Goal: Task Accomplishment & Management: Manage account settings

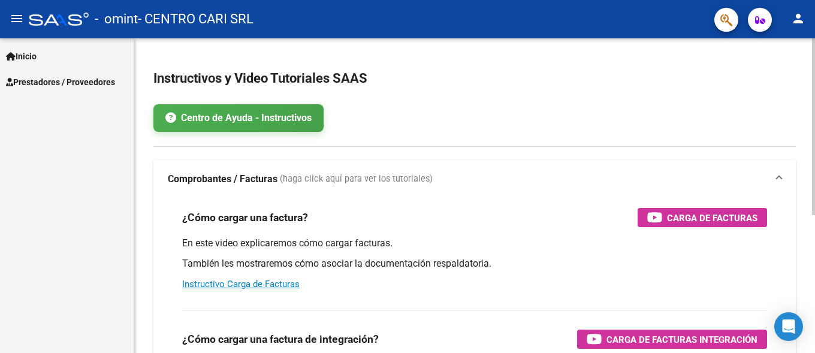
click at [529, 102] on app-root-component "Instructivos y Video Tutoriales SAAS Centro de Ayuda - Instructivos Comprobante…" at bounding box center [474, 299] width 642 height 482
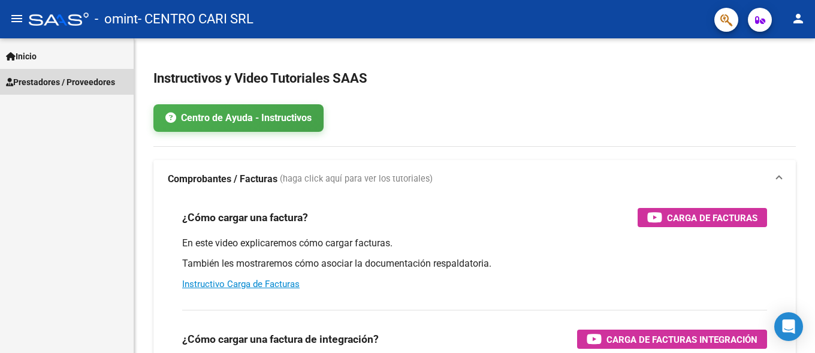
click at [73, 79] on span "Prestadores / Proveedores" at bounding box center [60, 82] width 109 height 13
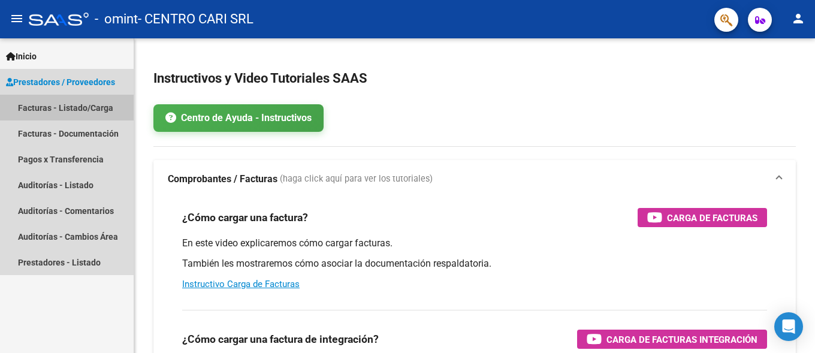
click at [107, 105] on link "Facturas - Listado/Carga" at bounding box center [67, 108] width 134 height 26
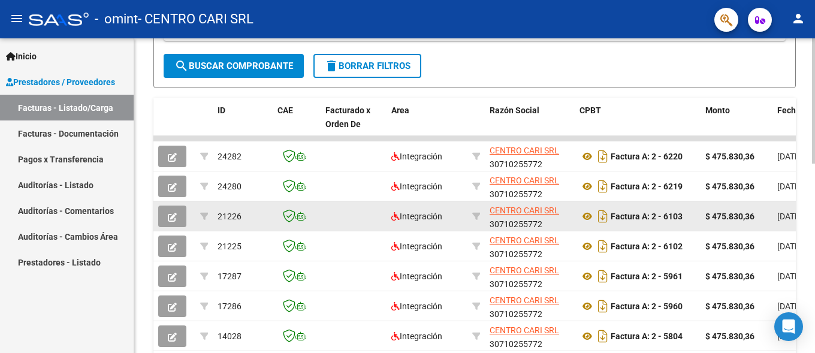
scroll to position [122, 0]
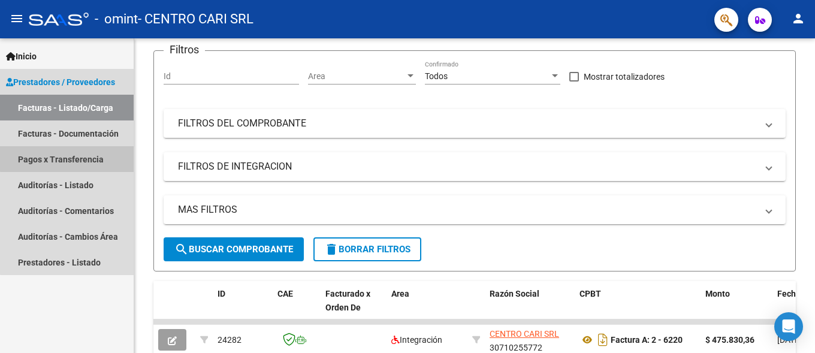
click at [87, 153] on link "Pagos x Transferencia" at bounding box center [67, 159] width 134 height 26
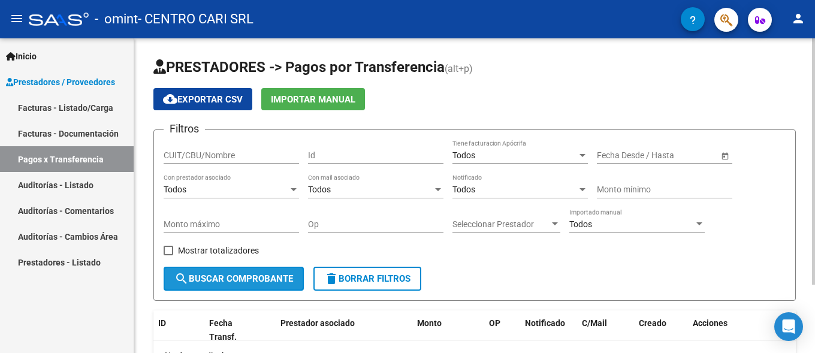
click at [261, 276] on span "search Buscar Comprobante" at bounding box center [233, 278] width 119 height 11
click at [284, 225] on input "Monto máximo" at bounding box center [231, 224] width 135 height 10
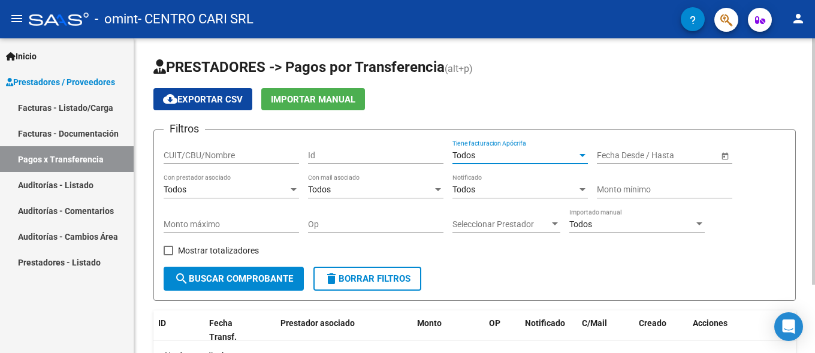
click at [506, 150] on div "Todos" at bounding box center [514, 155] width 125 height 10
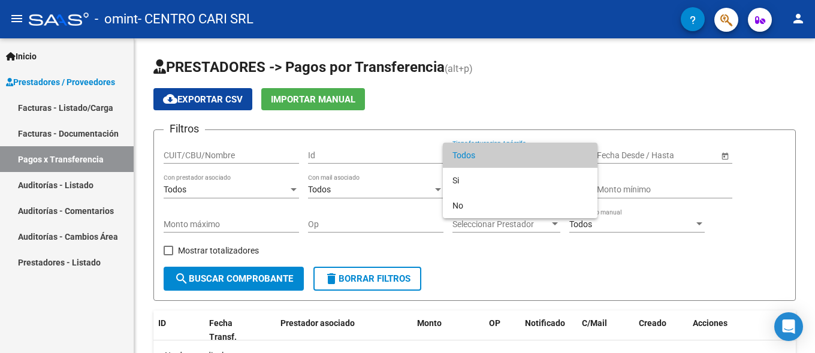
click at [619, 99] on div at bounding box center [407, 176] width 815 height 353
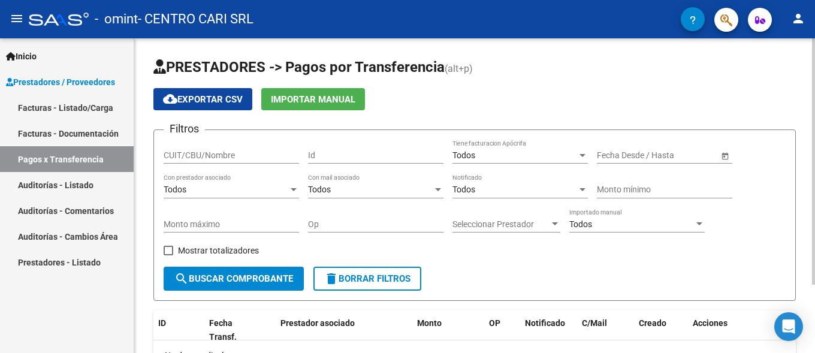
click at [667, 153] on input "text" at bounding box center [680, 155] width 59 height 10
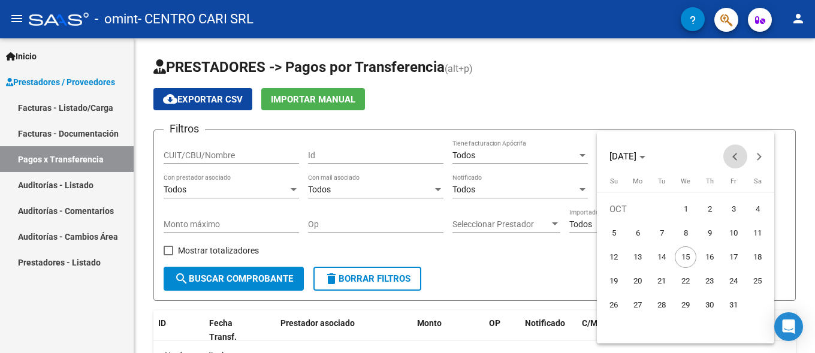
click at [732, 155] on span "Previous month" at bounding box center [735, 156] width 24 height 24
click at [642, 233] on span "1" at bounding box center [638, 233] width 22 height 22
click at [728, 155] on span "Previous month" at bounding box center [735, 156] width 24 height 24
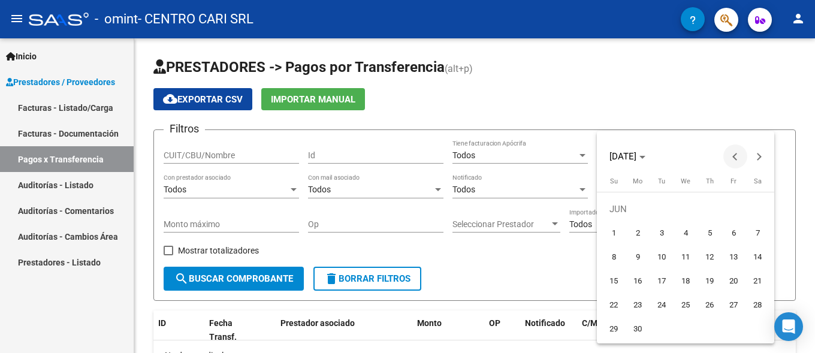
click at [728, 155] on span "Previous month" at bounding box center [735, 156] width 24 height 24
click at [710, 206] on span "1" at bounding box center [710, 209] width 22 height 22
type input "[DATE]"
click at [703, 73] on div at bounding box center [407, 176] width 815 height 353
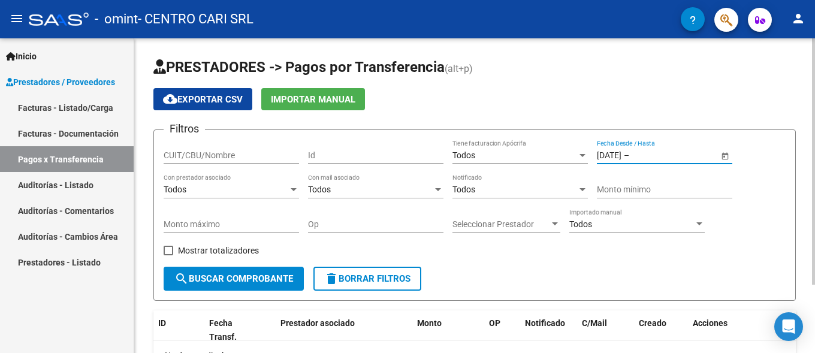
click at [687, 156] on input "text" at bounding box center [661, 155] width 59 height 10
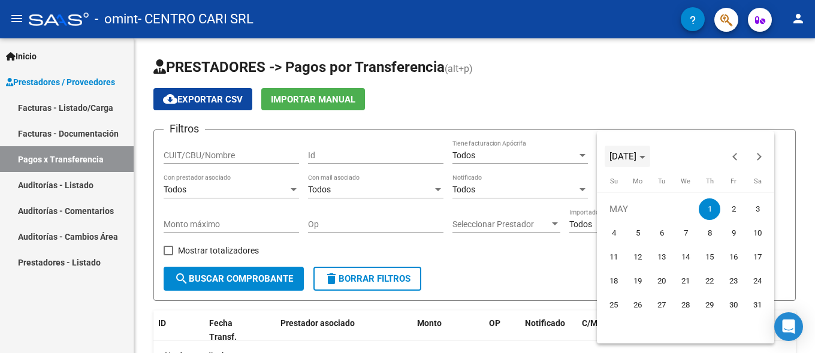
click at [645, 153] on span "[DATE]" at bounding box center [627, 156] width 36 height 8
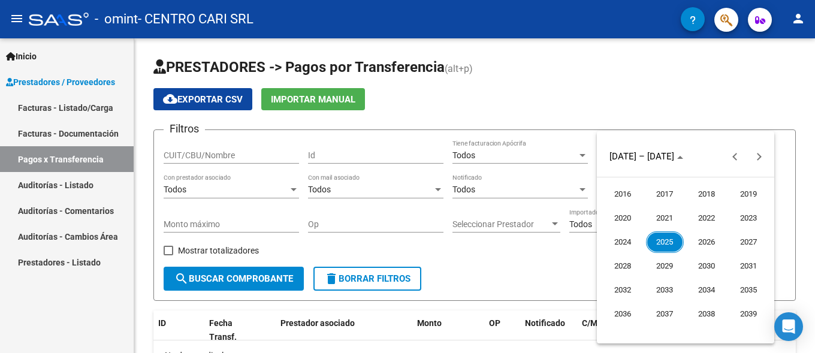
click at [669, 243] on span "2025" at bounding box center [665, 242] width 38 height 22
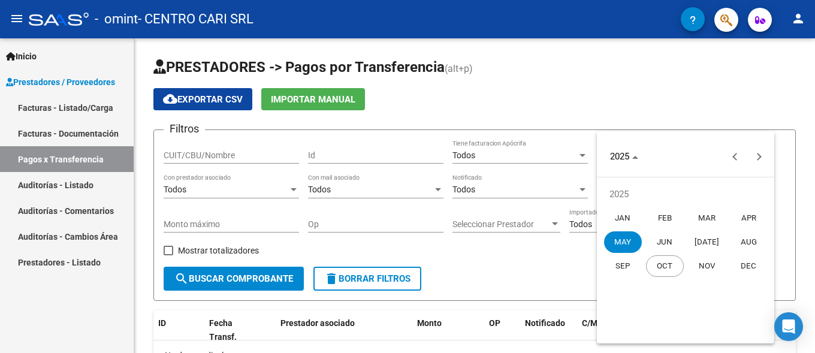
click at [662, 271] on span "OCT" at bounding box center [665, 266] width 38 height 22
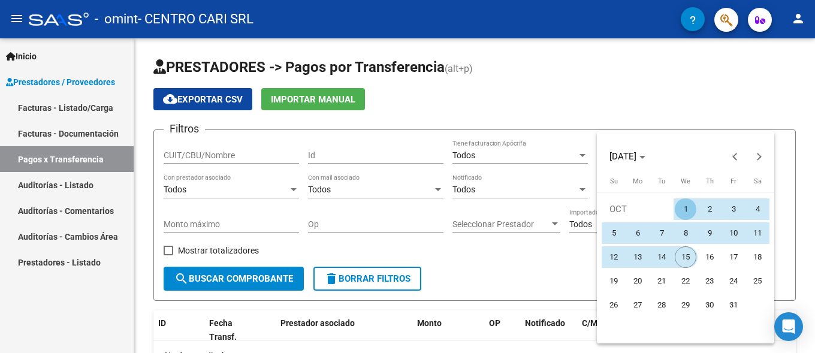
click at [684, 255] on span "15" at bounding box center [686, 257] width 22 height 22
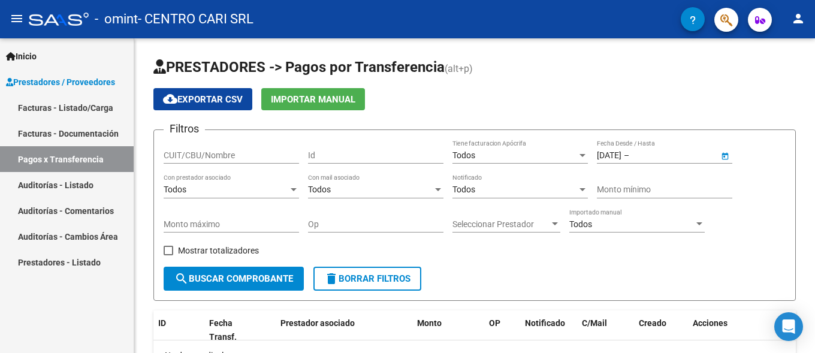
type input "[DATE]"
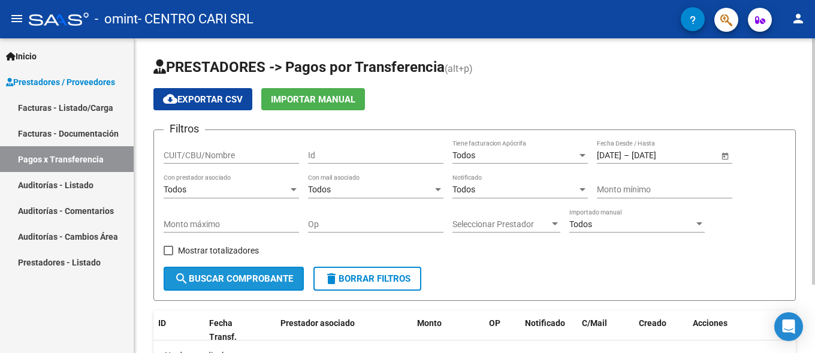
drag, startPoint x: 246, startPoint y: 279, endPoint x: 436, endPoint y: 282, distance: 189.4
click at [248, 279] on span "search Buscar Comprobante" at bounding box center [233, 278] width 119 height 11
click at [219, 154] on input "CUIT/CBU/Nombre" at bounding box center [231, 155] width 135 height 10
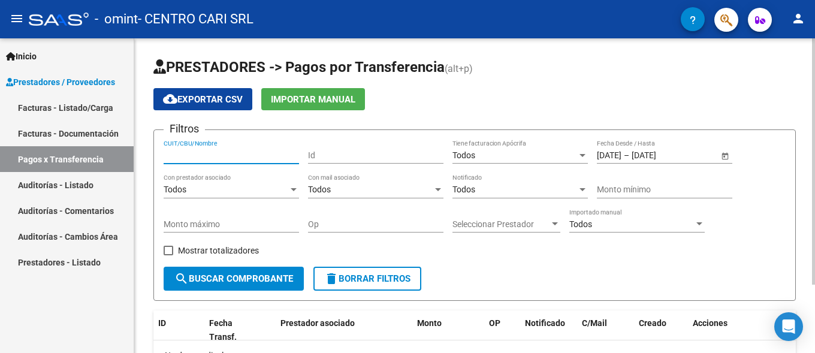
click at [418, 162] on div "Id" at bounding box center [375, 152] width 135 height 24
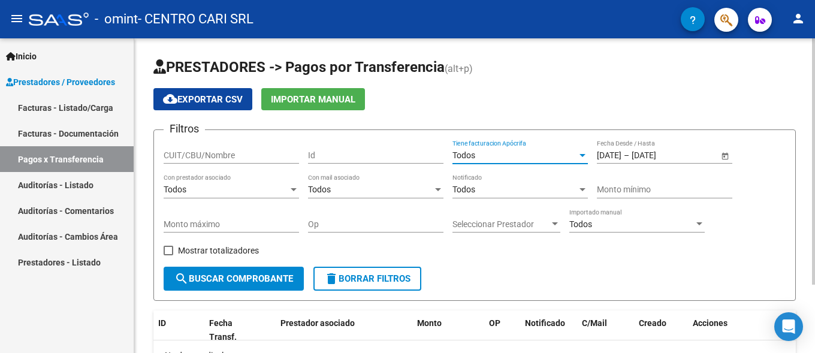
click at [479, 158] on div "Todos" at bounding box center [514, 155] width 125 height 10
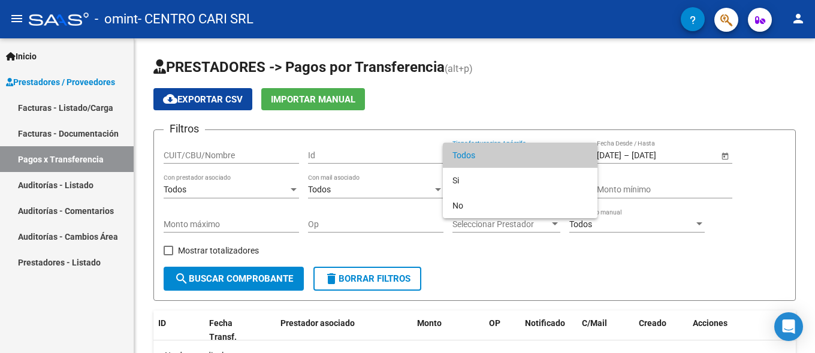
click at [539, 90] on div at bounding box center [407, 176] width 815 height 353
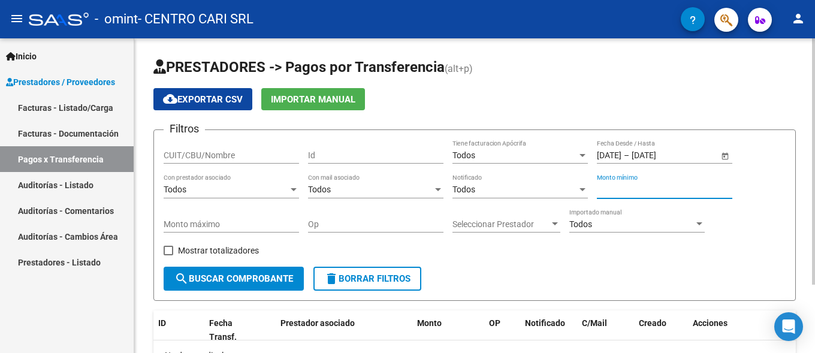
click at [609, 191] on input "Monto mínimo" at bounding box center [664, 190] width 135 height 10
click at [202, 225] on input "Monto máximo" at bounding box center [231, 224] width 135 height 10
click at [364, 222] on input "Op" at bounding box center [375, 224] width 135 height 10
click at [321, 209] on div "Op" at bounding box center [375, 221] width 135 height 24
type input "op"
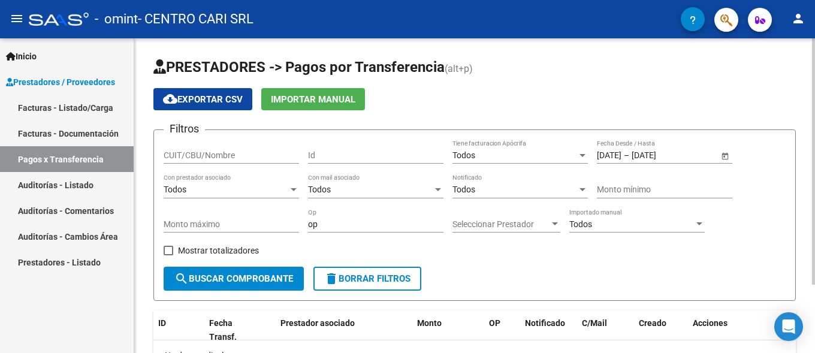
click at [310, 210] on div "op Op" at bounding box center [375, 221] width 135 height 24
click at [324, 223] on input "op" at bounding box center [375, 224] width 135 height 10
click at [478, 258] on div "Filtros CUIT/CBU/Nombre Id Todos Tiene facturacion Apócrifa [DATE] [DATE] – [DA…" at bounding box center [475, 203] width 622 height 127
drag, startPoint x: 371, startPoint y: 220, endPoint x: 290, endPoint y: 221, distance: 80.9
click at [308, 221] on input "op" at bounding box center [375, 224] width 135 height 10
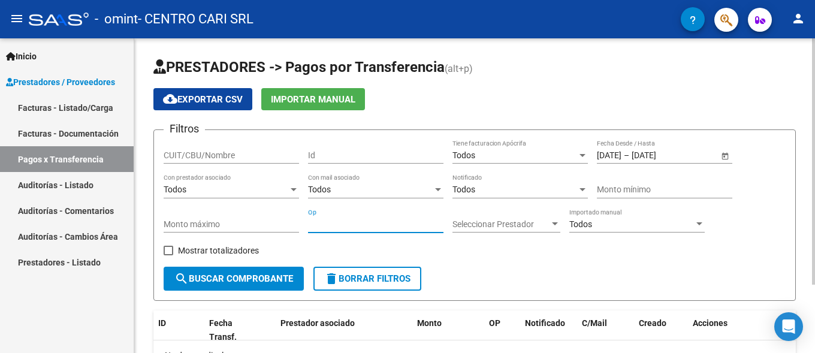
paste input "39085"
type input "39085"
click at [215, 276] on span "search Buscar Comprobante" at bounding box center [233, 278] width 119 height 11
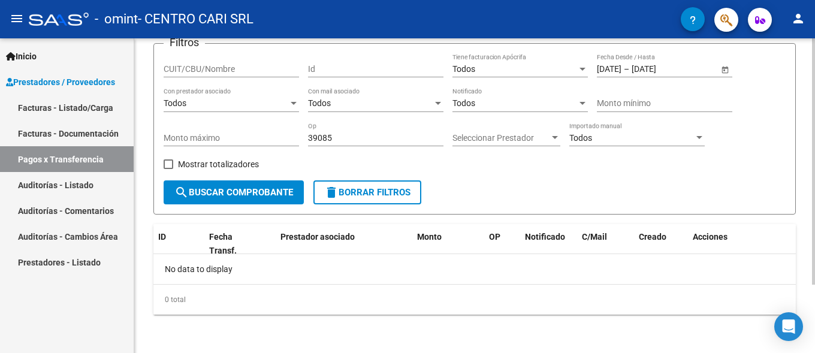
scroll to position [26, 0]
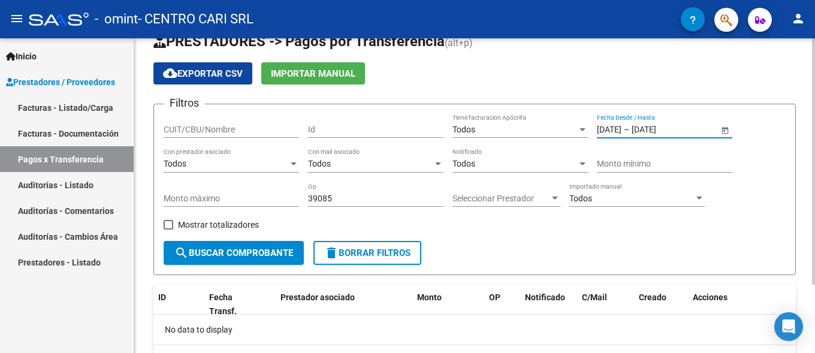
drag, startPoint x: 597, startPoint y: 134, endPoint x: 623, endPoint y: 134, distance: 26.4
click at [621, 134] on input "[DATE]" at bounding box center [609, 130] width 25 height 10
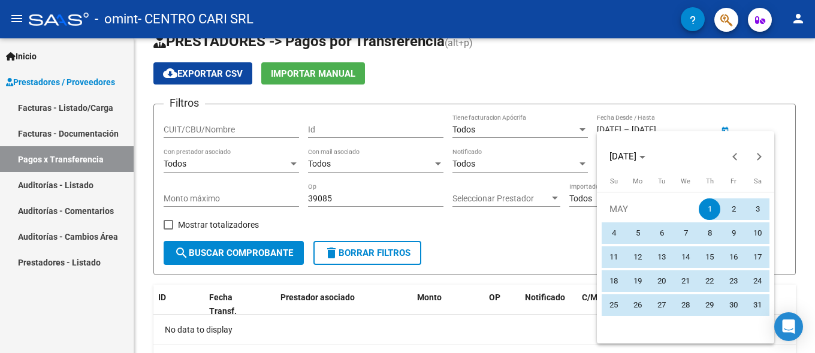
click at [605, 74] on div at bounding box center [407, 176] width 815 height 353
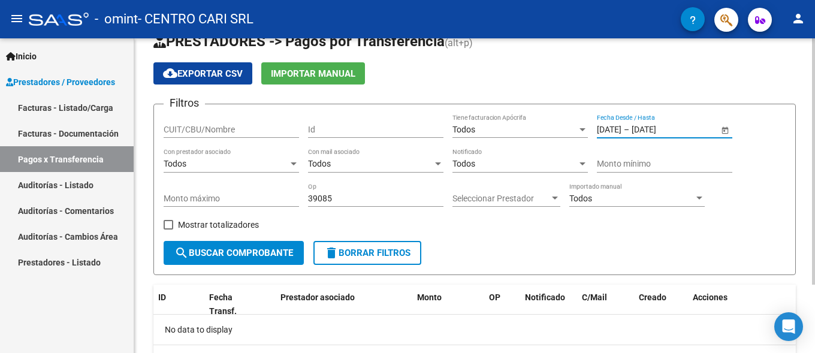
click at [226, 253] on span "search Buscar Comprobante" at bounding box center [233, 253] width 119 height 11
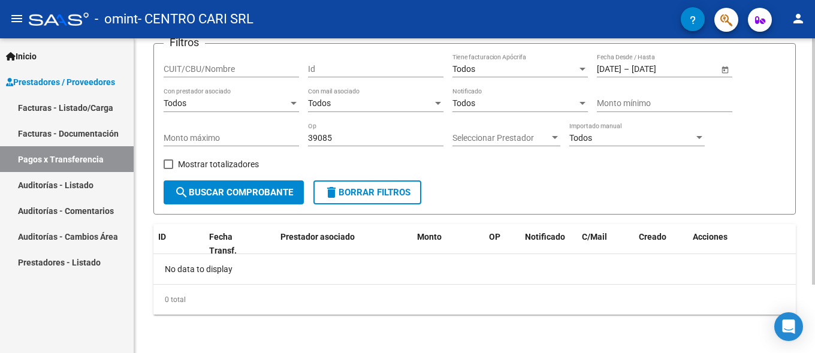
scroll to position [0, 0]
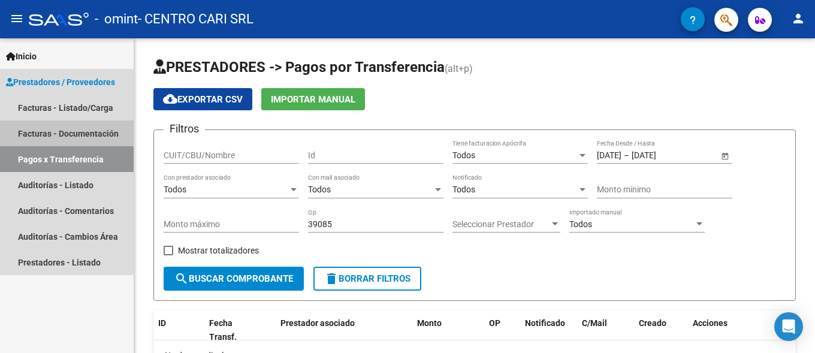
click at [49, 130] on link "Facturas - Documentación" at bounding box center [67, 133] width 134 height 26
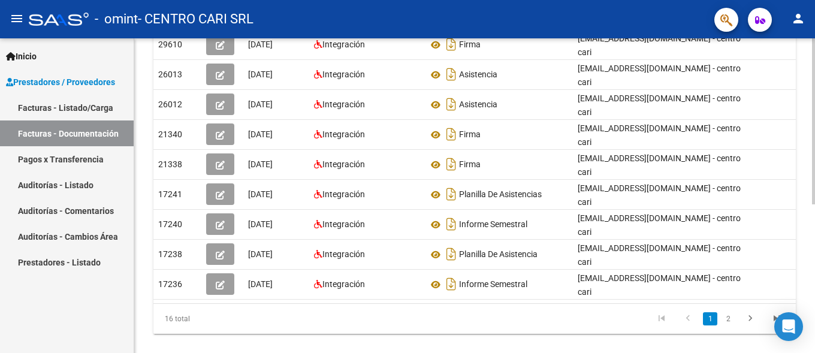
scroll to position [0, 17]
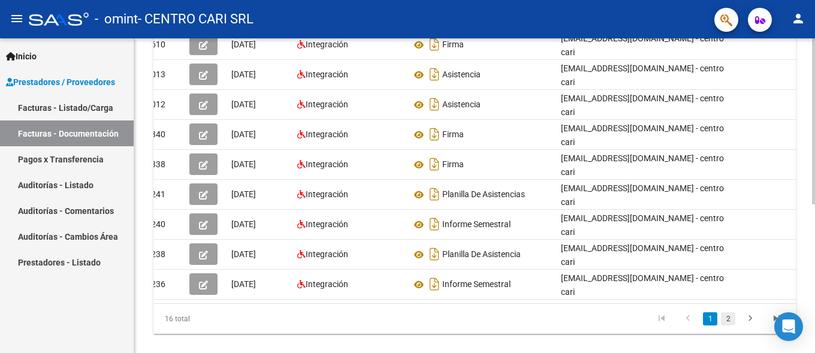
click at [731, 312] on link "2" at bounding box center [728, 318] width 14 height 13
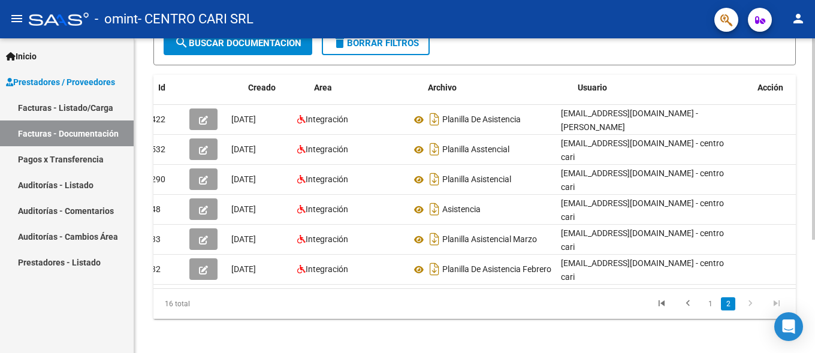
scroll to position [0, 0]
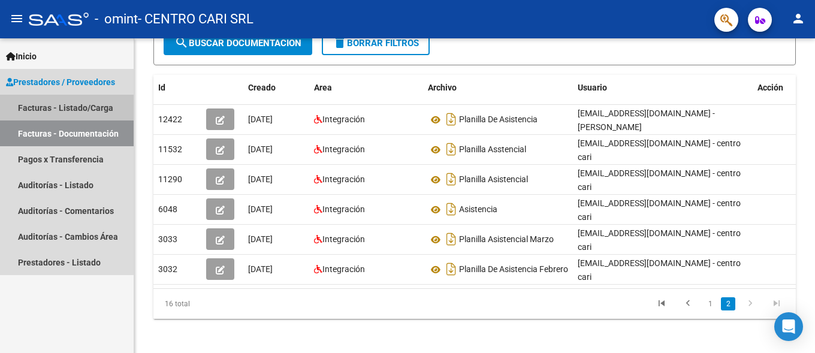
click at [46, 107] on link "Facturas - Listado/Carga" at bounding box center [67, 108] width 134 height 26
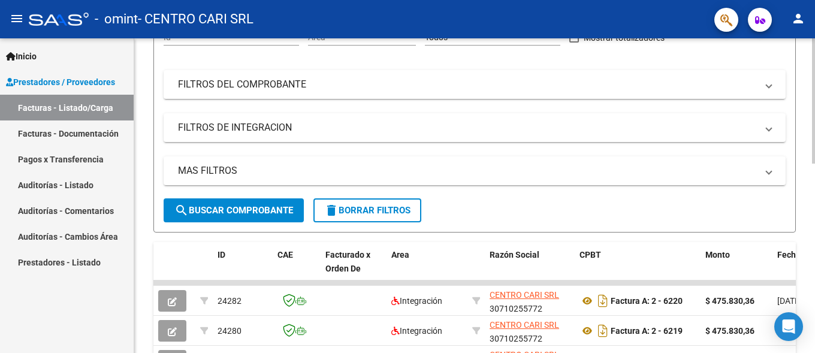
scroll to position [283, 0]
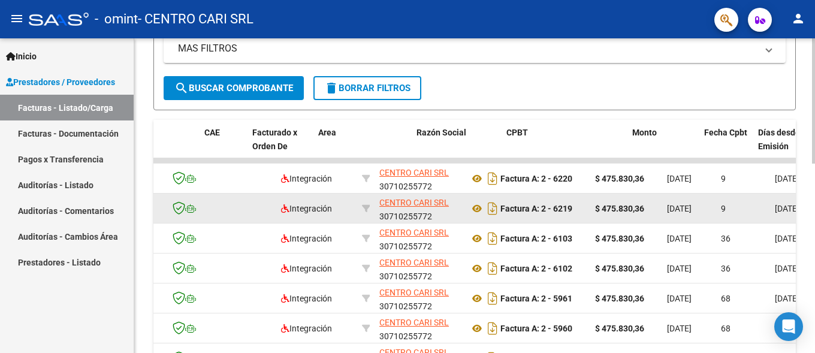
drag, startPoint x: 653, startPoint y: 214, endPoint x: 814, endPoint y: 218, distance: 161.9
click at [585, 218] on div "Factura A: 2 - 6219" at bounding box center [527, 208] width 116 height 19
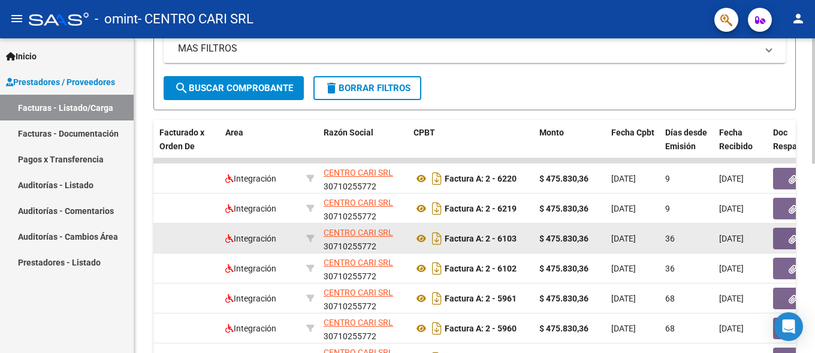
click at [573, 227] on datatable-body-cell "$ 475.830,36" at bounding box center [571, 238] width 72 height 29
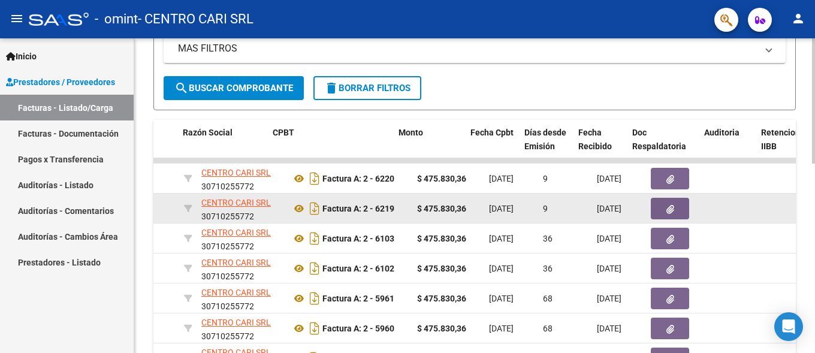
scroll to position [0, 344]
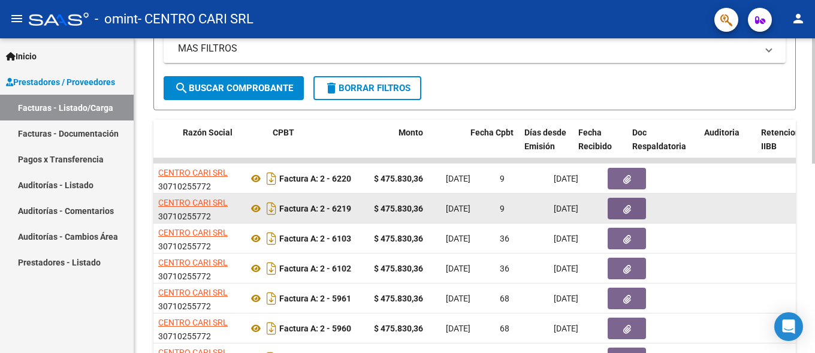
drag, startPoint x: 609, startPoint y: 220, endPoint x: 814, endPoint y: 221, distance: 205.0
click at [441, 221] on datatable-body-cell "$ 475.830,36" at bounding box center [405, 208] width 72 height 29
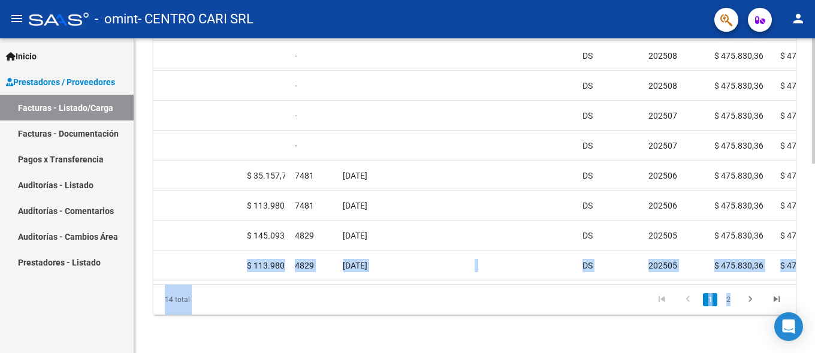
scroll to position [0, 642]
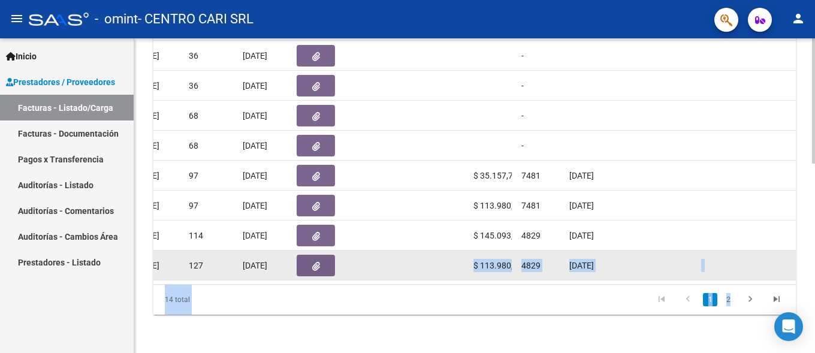
click at [420, 250] on datatable-body-cell at bounding box center [392, 264] width 57 height 29
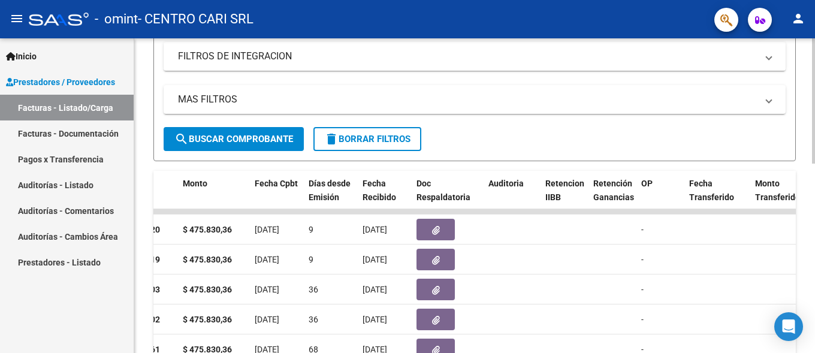
scroll to position [477, 0]
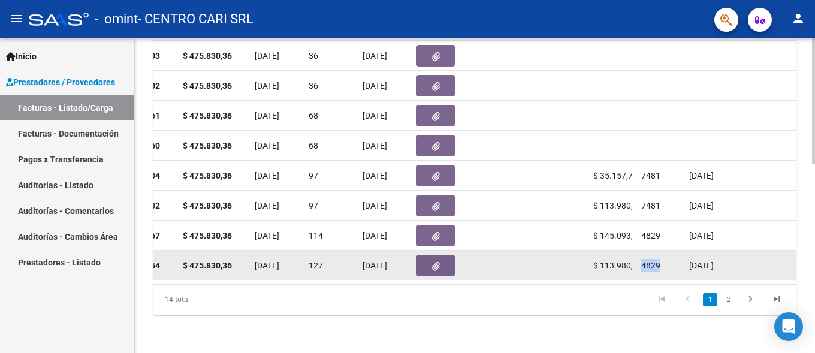
drag, startPoint x: 638, startPoint y: 254, endPoint x: 664, endPoint y: 256, distance: 25.9
click at [664, 256] on datatable-body-cell "4829" at bounding box center [660, 264] width 48 height 29
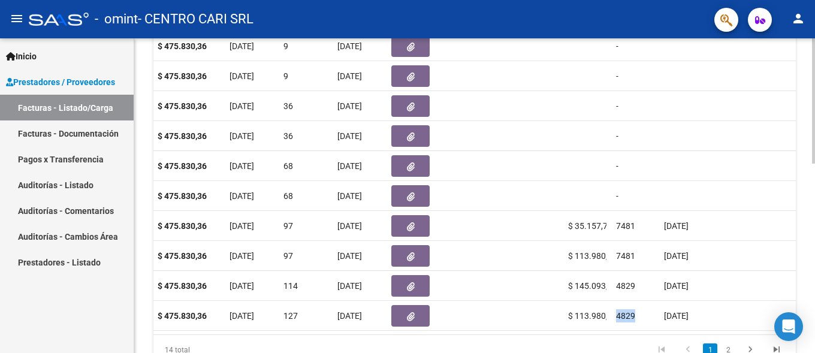
scroll to position [0, 645]
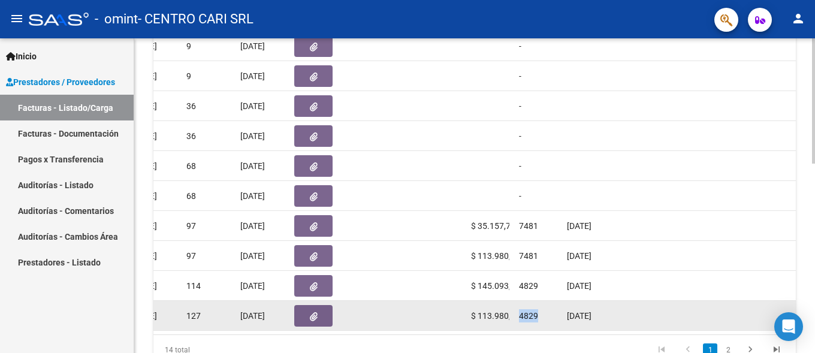
click at [524, 313] on span "4829" at bounding box center [528, 316] width 19 height 10
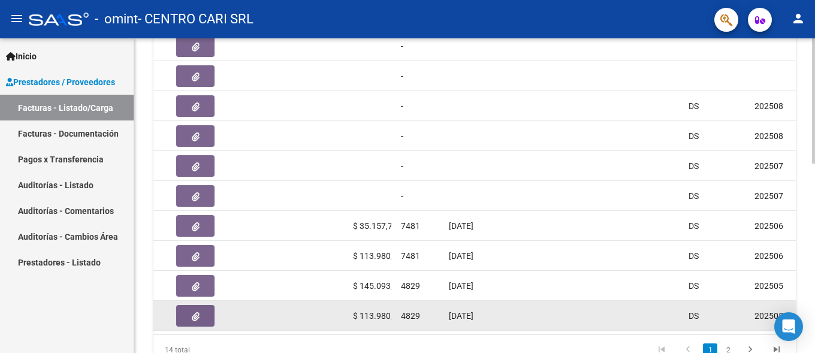
scroll to position [477, 0]
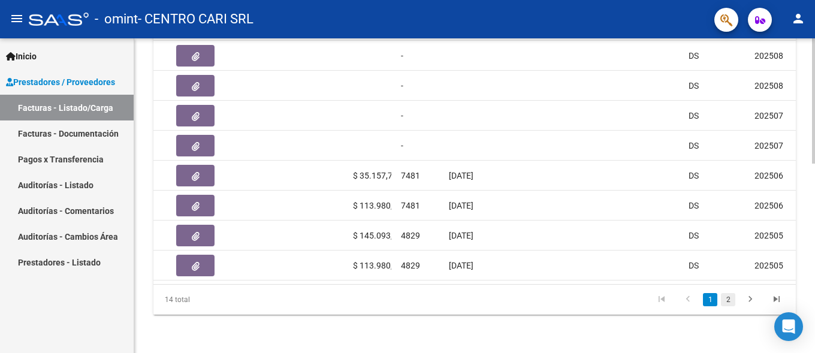
click at [728, 303] on link "2" at bounding box center [728, 299] width 14 height 13
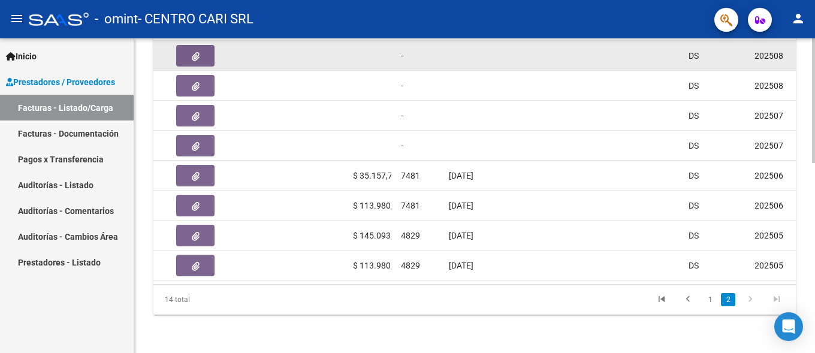
scroll to position [0, 763]
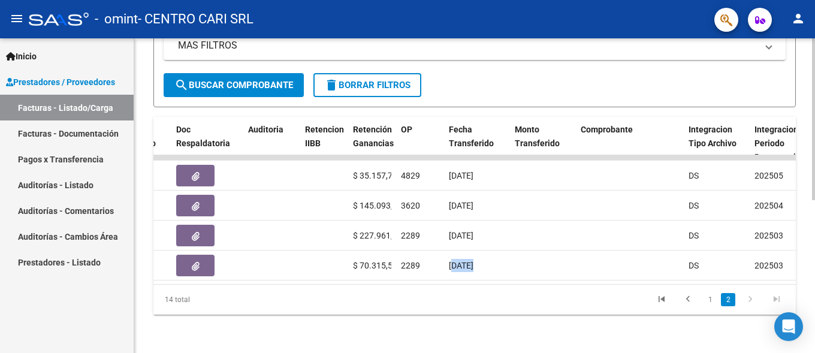
drag, startPoint x: 476, startPoint y: 273, endPoint x: 454, endPoint y: 273, distance: 22.8
click at [454, 273] on datatable-body "10178 Integración CENTRO CARI SRL 30710255772 Factura A: 2 - 5642 $ 475.830,36 …" at bounding box center [474, 219] width 642 height 129
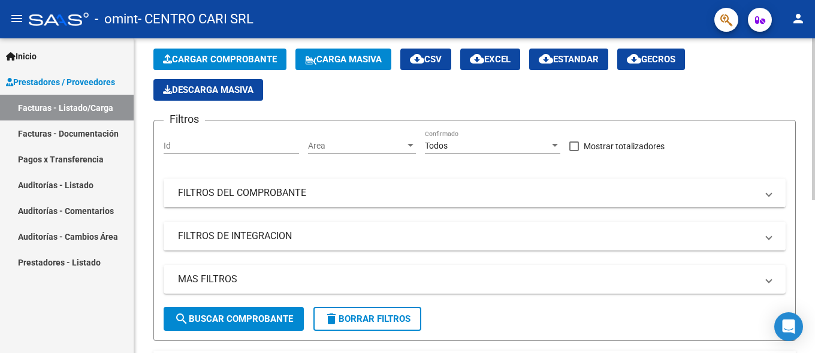
scroll to position [297, 0]
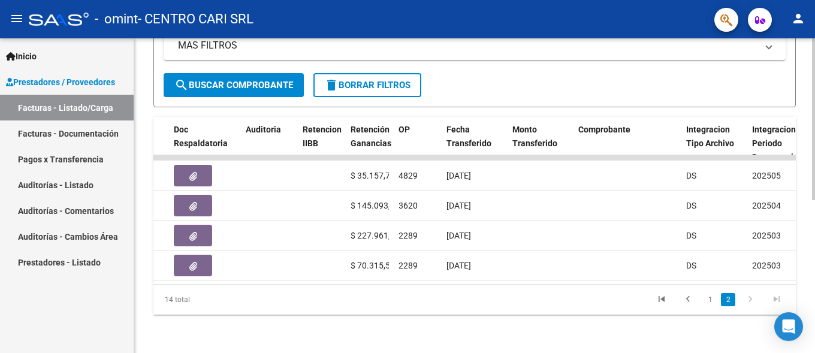
click at [487, 320] on div "Video tutorial PRESTADORES -> Listado de CPBTs Emitidos por Prestadores / Prove…" at bounding box center [474, 52] width 681 height 601
click at [706, 301] on link "1" at bounding box center [710, 299] width 14 height 13
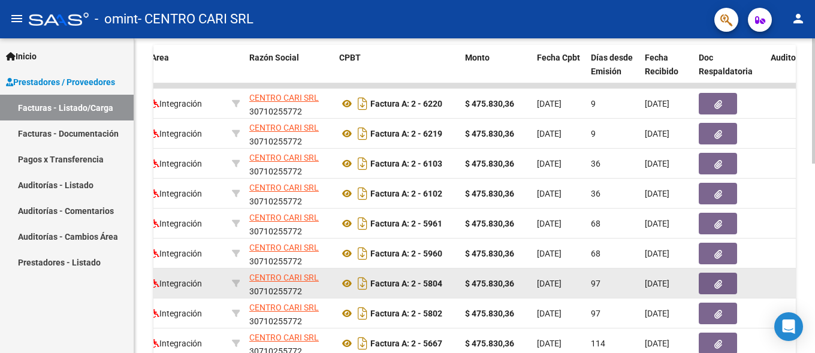
scroll to position [477, 0]
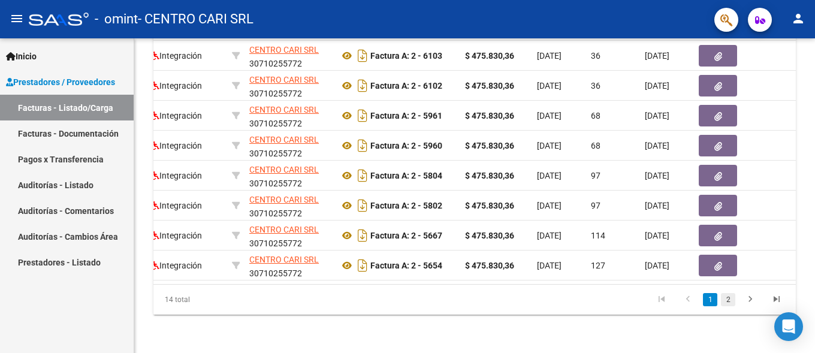
click at [726, 303] on link "2" at bounding box center [728, 299] width 14 height 13
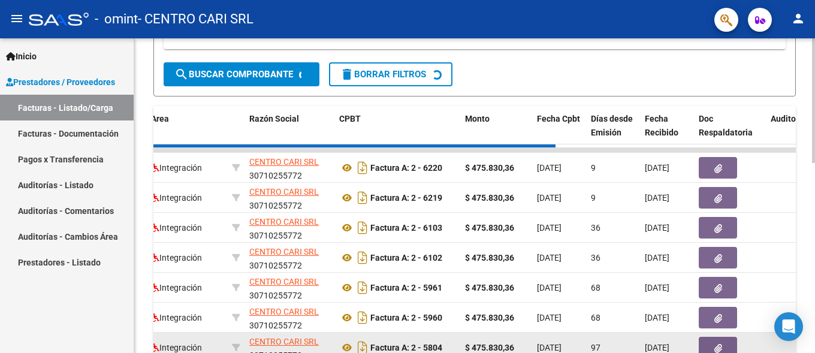
scroll to position [0, 240]
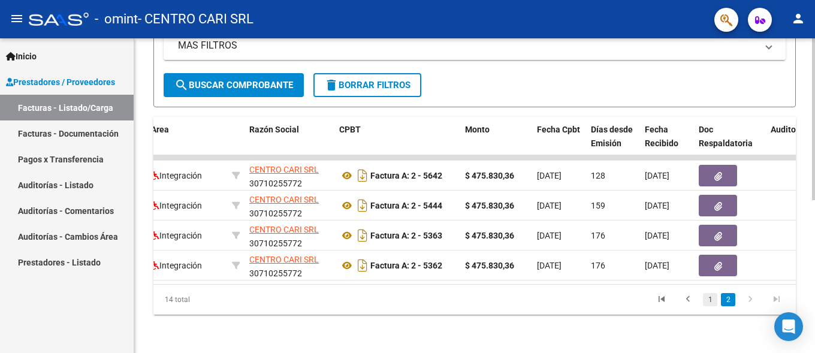
click at [708, 298] on link "1" at bounding box center [710, 299] width 14 height 13
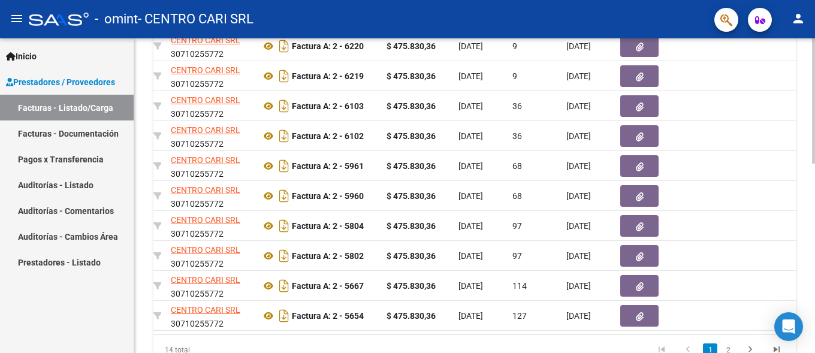
scroll to position [477, 0]
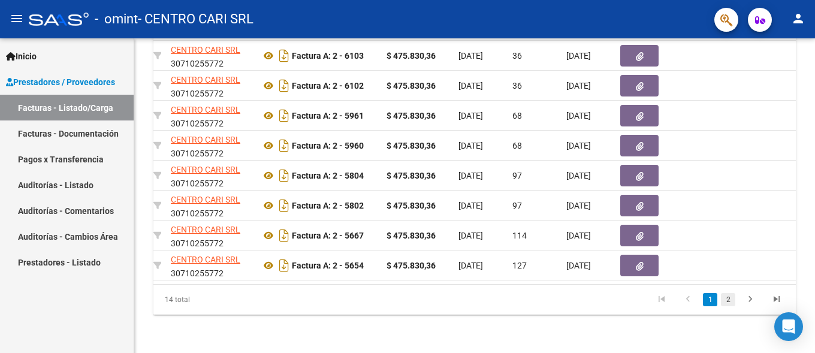
click at [726, 303] on link "2" at bounding box center [728, 299] width 14 height 13
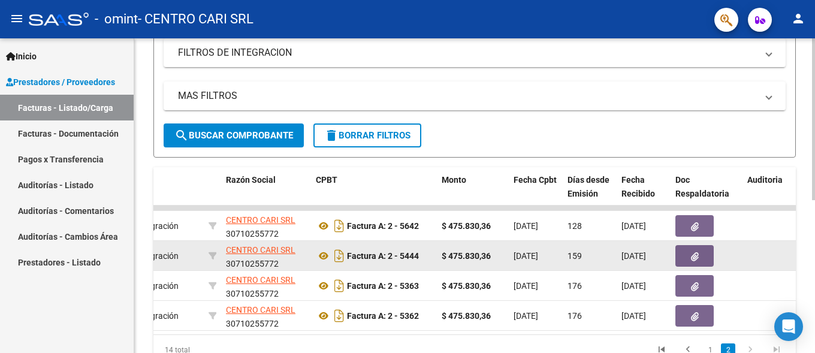
scroll to position [297, 0]
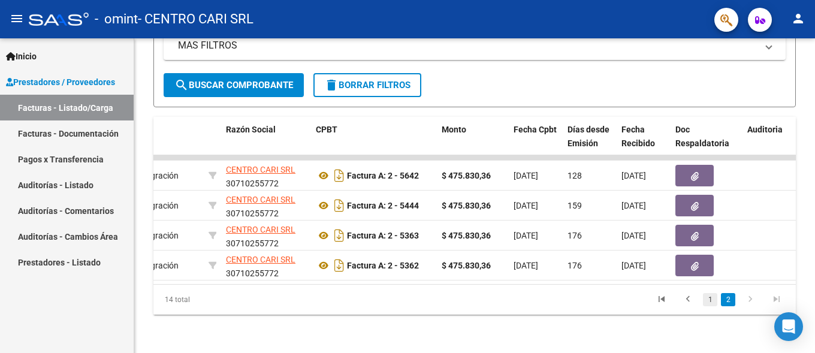
click at [704, 297] on link "1" at bounding box center [710, 299] width 14 height 13
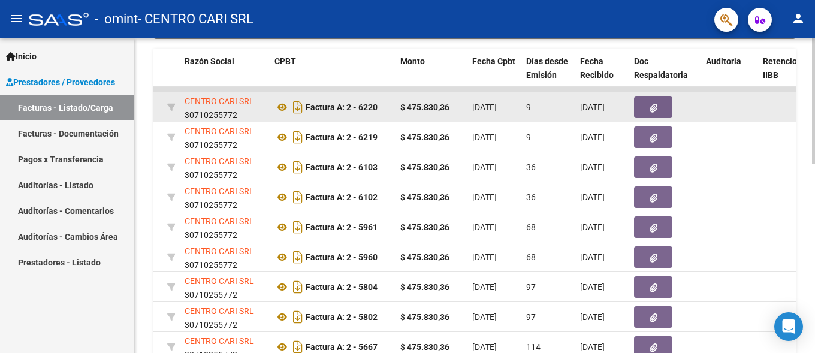
scroll to position [416, 0]
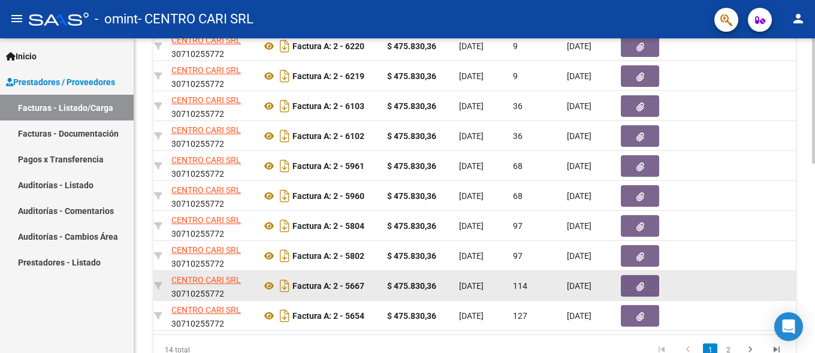
drag, startPoint x: 466, startPoint y: 289, endPoint x: 801, endPoint y: 288, distance: 335.0
click at [454, 288] on datatable-body-cell "$ 475.830,36" at bounding box center [418, 285] width 72 height 29
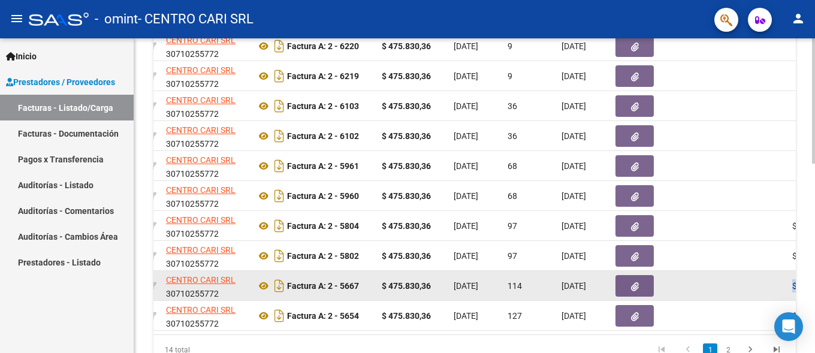
scroll to position [0, 348]
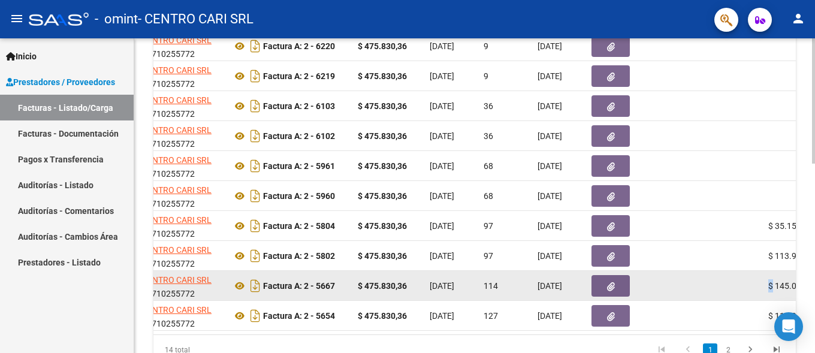
click at [754, 282] on datatable-body-cell at bounding box center [740, 285] width 48 height 29
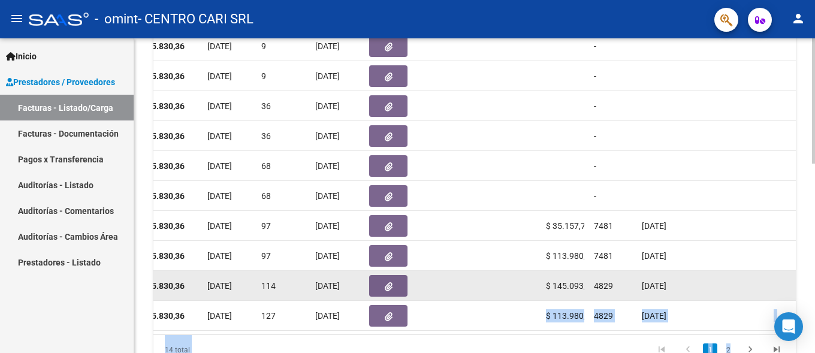
drag, startPoint x: 757, startPoint y: 282, endPoint x: 814, endPoint y: 282, distance: 56.9
click at [541, 282] on datatable-body-cell at bounding box center [517, 285] width 48 height 29
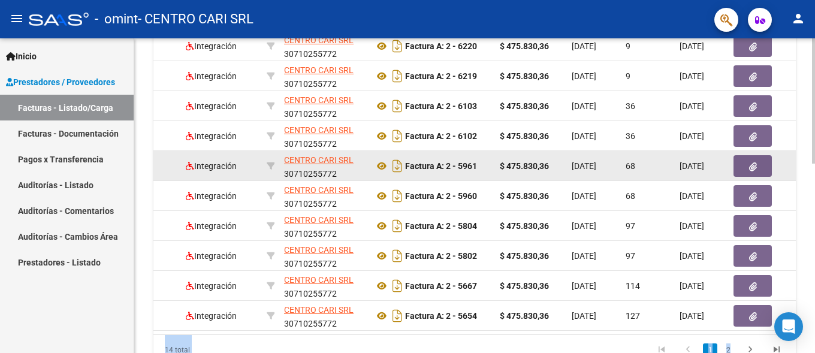
scroll to position [477, 0]
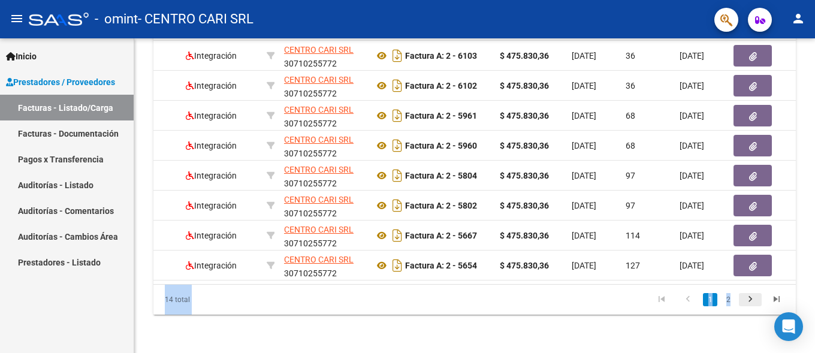
click at [747, 302] on icon "go to next page" at bounding box center [751, 301] width 16 height 14
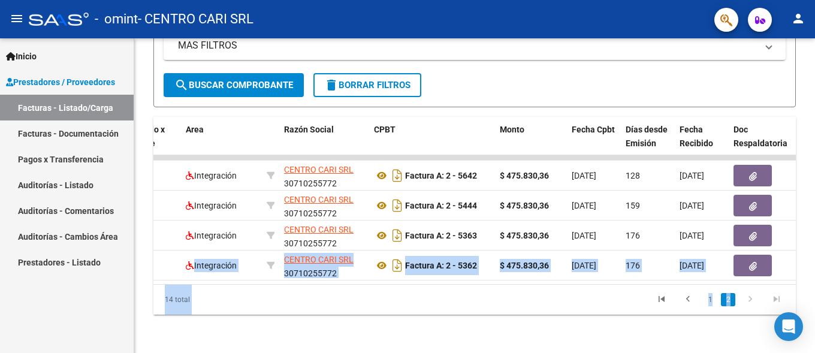
scroll to position [0, 206]
click at [728, 300] on link "2" at bounding box center [728, 299] width 14 height 13
click at [749, 302] on icon "go to next page" at bounding box center [751, 301] width 16 height 14
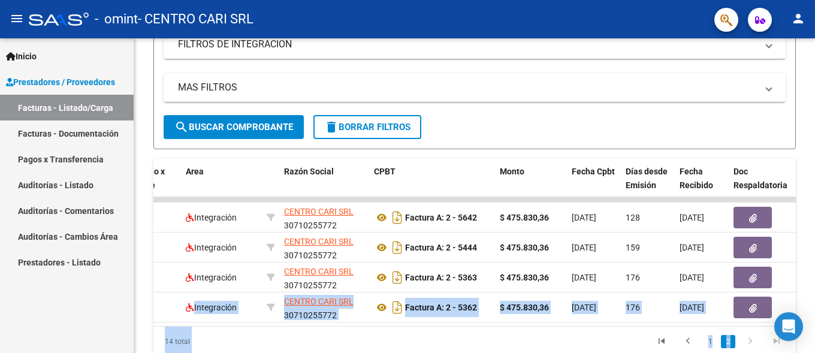
scroll to position [297, 0]
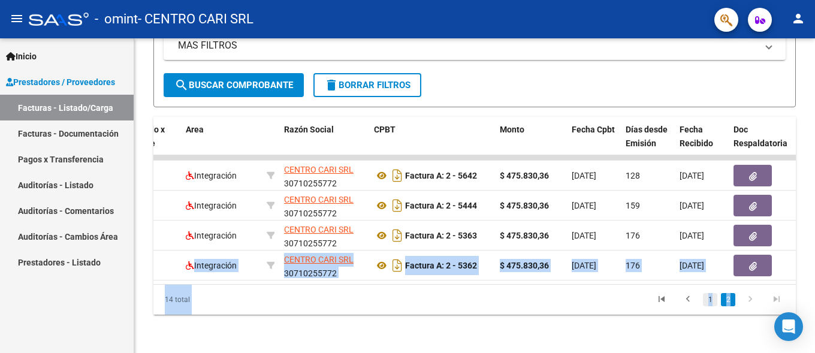
click at [709, 303] on link "1" at bounding box center [710, 299] width 14 height 13
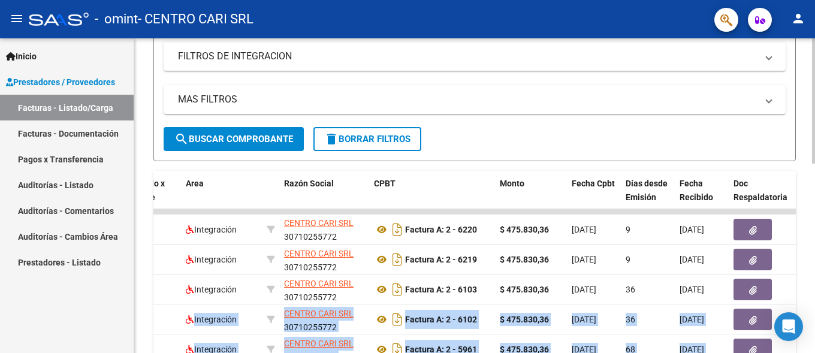
scroll to position [477, 0]
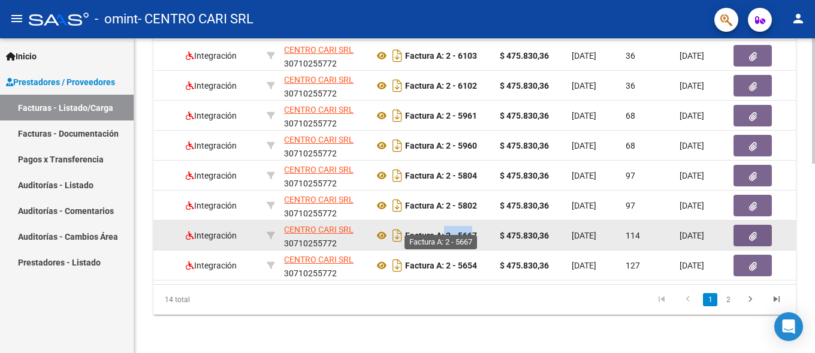
drag, startPoint x: 470, startPoint y: 229, endPoint x: 443, endPoint y: 226, distance: 27.7
click at [443, 231] on strong "Factura A: 2 - 5667" at bounding box center [441, 236] width 72 height 10
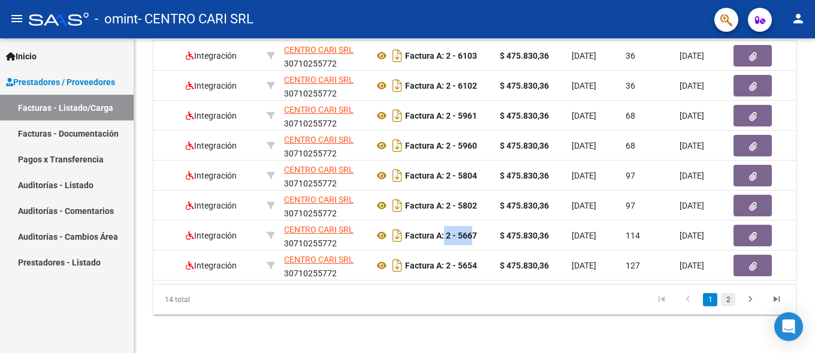
click at [723, 300] on link "2" at bounding box center [728, 299] width 14 height 13
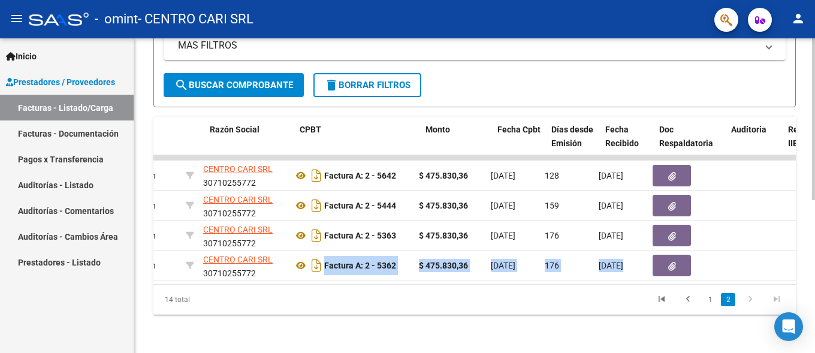
scroll to position [0, 266]
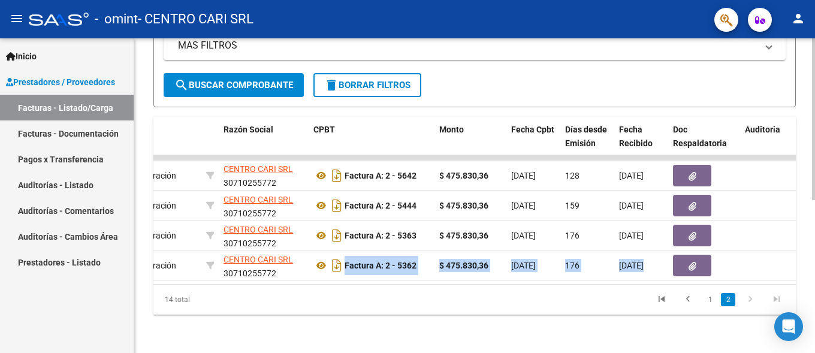
click at [319, 283] on div "ID CAE Facturado x Orden De Area Razón Social CPBT Monto Fecha Cpbt Días desde …" at bounding box center [474, 216] width 642 height 198
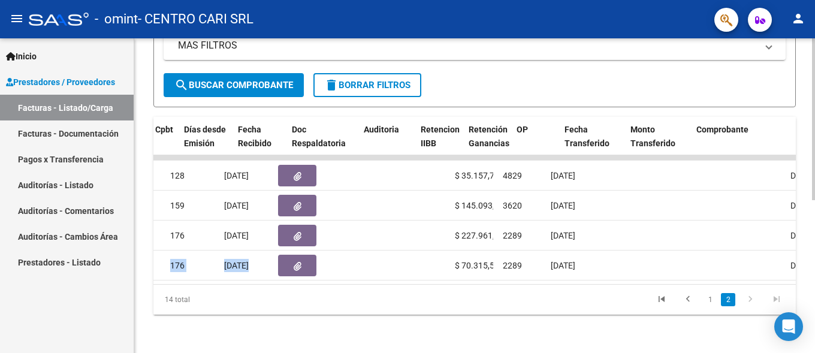
scroll to position [0, 705]
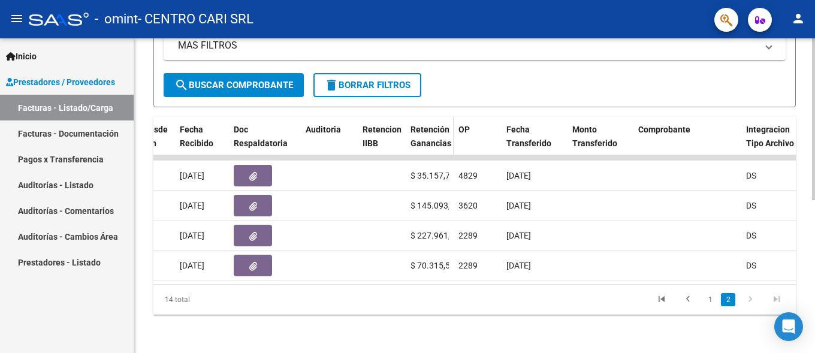
click at [434, 131] on span "Retención Ganancias" at bounding box center [431, 136] width 41 height 23
click at [461, 130] on datatable-header-cell "OP" at bounding box center [478, 143] width 48 height 53
click at [418, 131] on span "Retención Ganancias" at bounding box center [431, 136] width 41 height 23
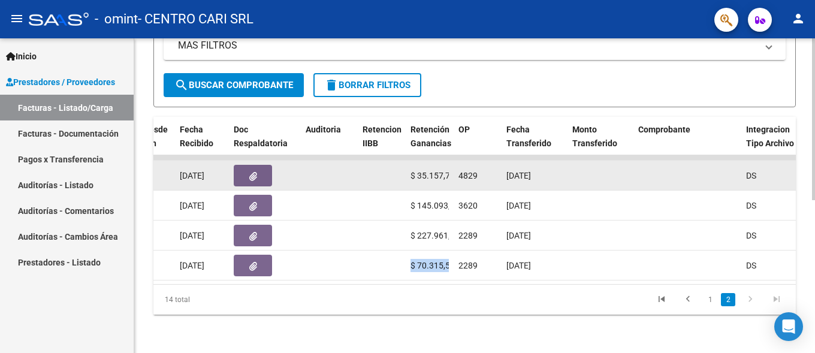
scroll to position [0, 5]
drag, startPoint x: 419, startPoint y: 165, endPoint x: 451, endPoint y: 249, distance: 89.7
click at [449, 183] on div "$ 35.157,77" at bounding box center [430, 176] width 38 height 14
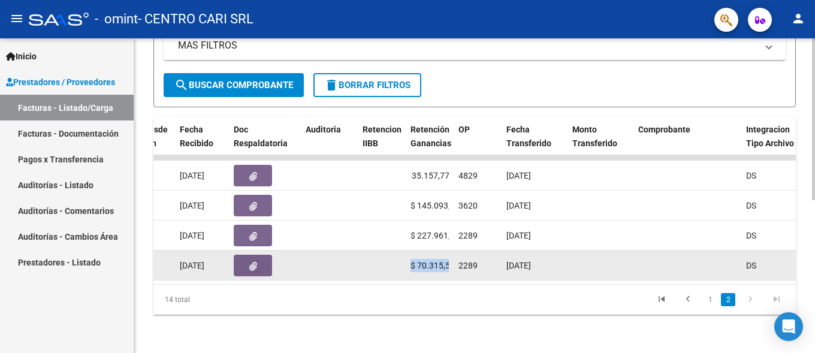
click at [450, 261] on datatable-body-cell "$ 70.315,54" at bounding box center [430, 264] width 48 height 29
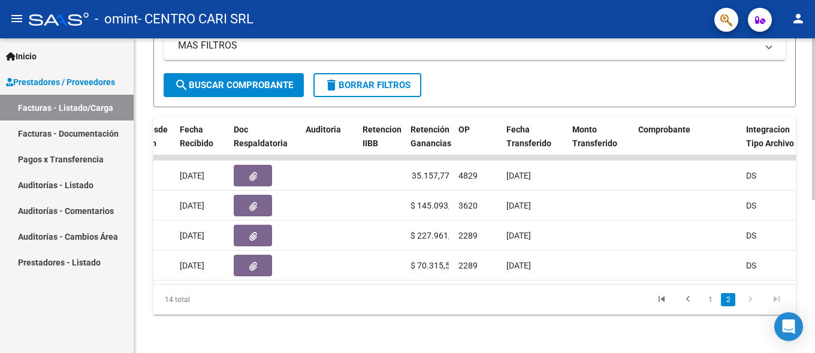
drag, startPoint x: 439, startPoint y: 288, endPoint x: 431, endPoint y: 283, distance: 9.5
click at [432, 285] on div "14 total 1 2" at bounding box center [474, 300] width 642 height 30
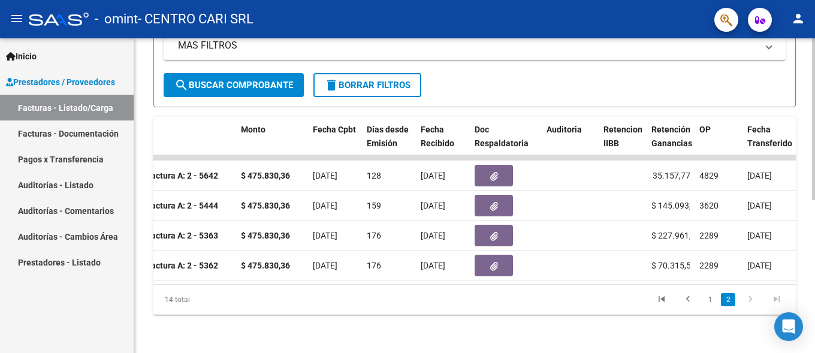
scroll to position [0, 273]
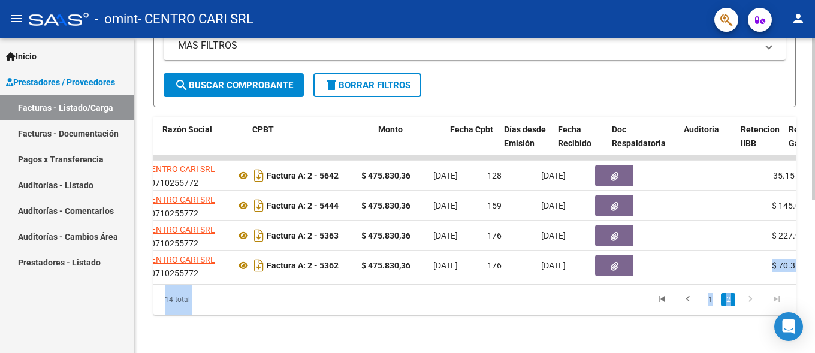
drag, startPoint x: 409, startPoint y: 163, endPoint x: 803, endPoint y: 181, distance: 394.1
click at [352, 180] on div "Factura A: 2 - 5642" at bounding box center [294, 175] width 116 height 19
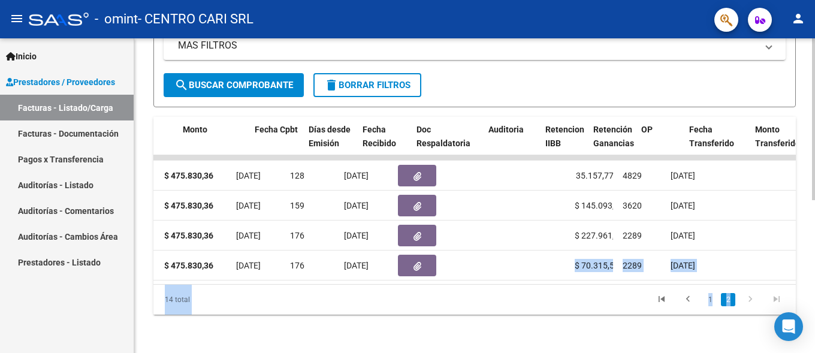
scroll to position [0, 409]
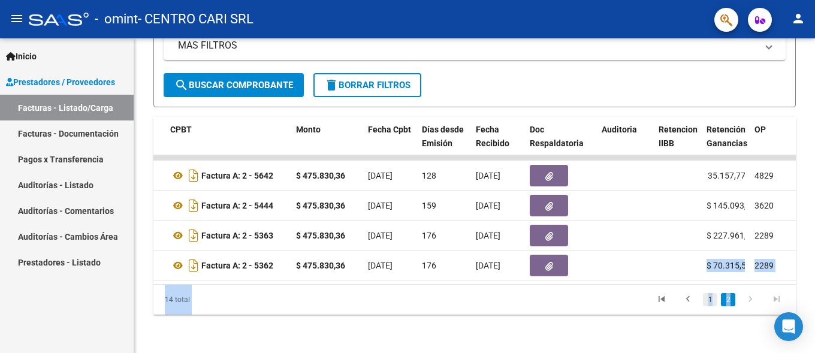
click at [714, 301] on link "1" at bounding box center [710, 299] width 14 height 13
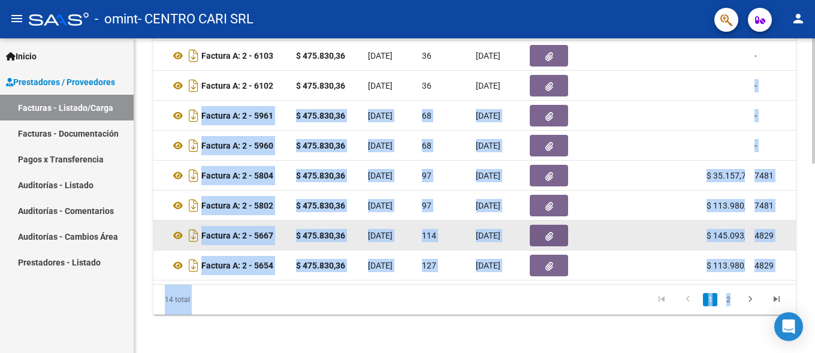
click at [391, 231] on span "[DATE]" at bounding box center [380, 236] width 25 height 10
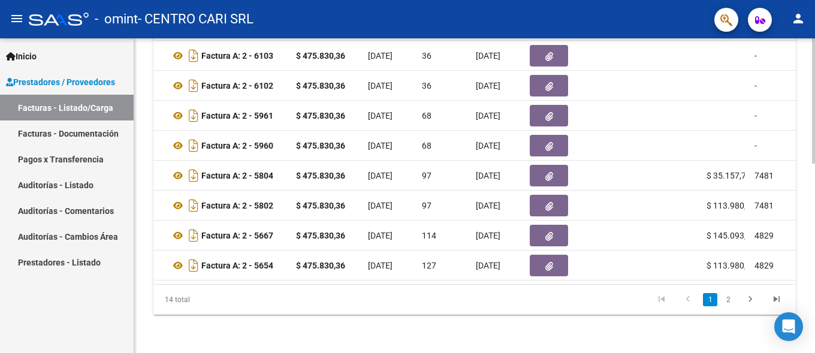
scroll to position [0, 345]
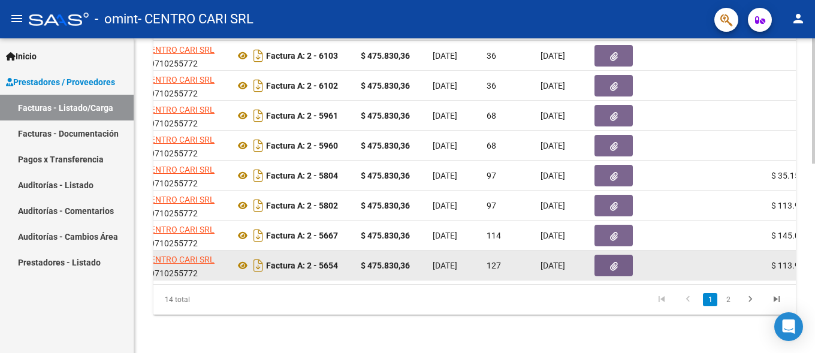
click at [594, 253] on datatable-body-cell at bounding box center [626, 264] width 72 height 29
click at [621, 255] on button "button" at bounding box center [613, 266] width 38 height 22
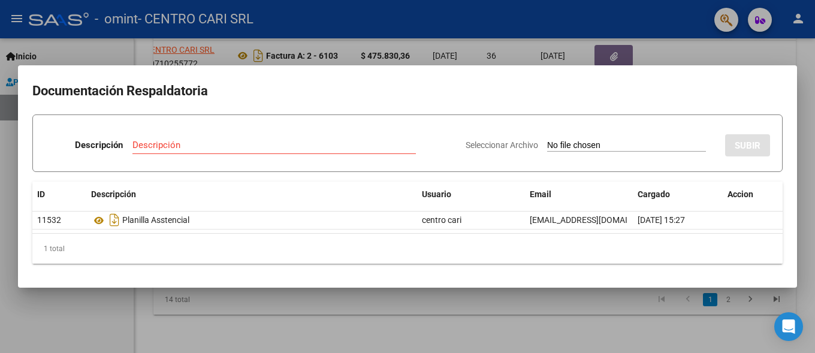
click at [700, 58] on div at bounding box center [407, 176] width 815 height 353
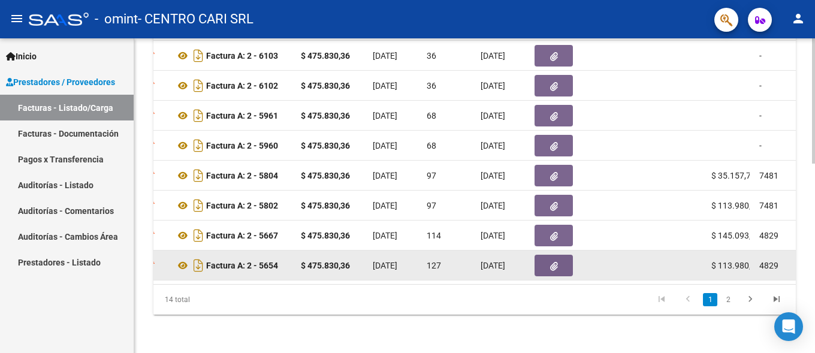
scroll to position [0, 10]
drag, startPoint x: 749, startPoint y: 255, endPoint x: 771, endPoint y: 251, distance: 23.1
click at [750, 259] on div "$ 113.980,62" at bounding box center [730, 266] width 38 height 14
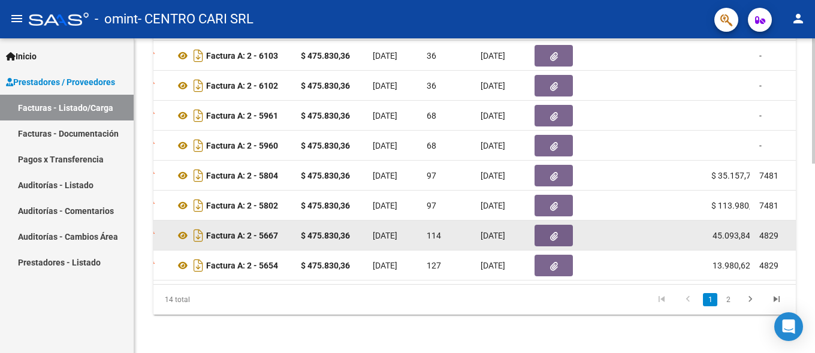
drag, startPoint x: 741, startPoint y: 226, endPoint x: 757, endPoint y: 227, distance: 16.2
click at [750, 229] on div "$ 145.093,84" at bounding box center [730, 236] width 38 height 14
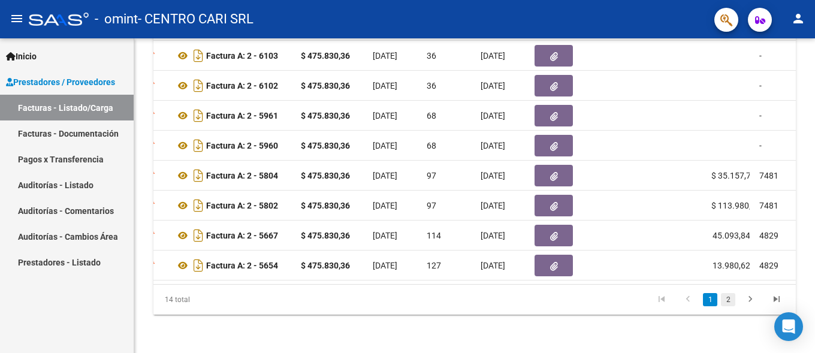
click at [734, 303] on link "2" at bounding box center [728, 299] width 14 height 13
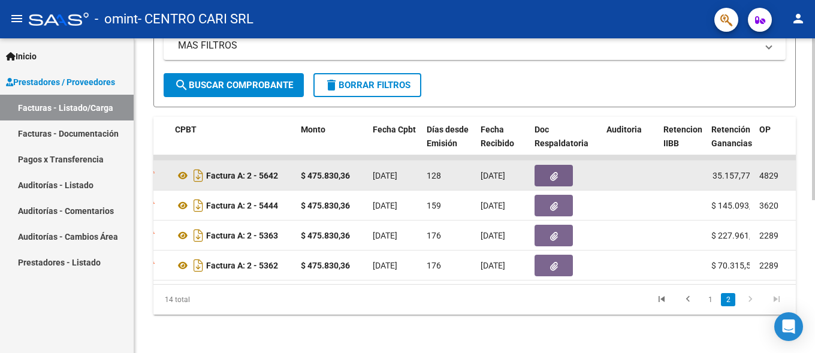
scroll to position [0, 5]
drag, startPoint x: 723, startPoint y: 163, endPoint x: 769, endPoint y: 165, distance: 46.8
click at [750, 169] on div "$ 35.157,77" at bounding box center [730, 176] width 38 height 14
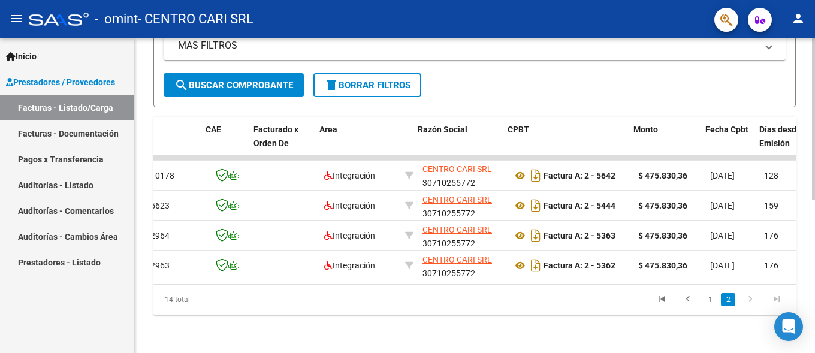
scroll to position [0, 138]
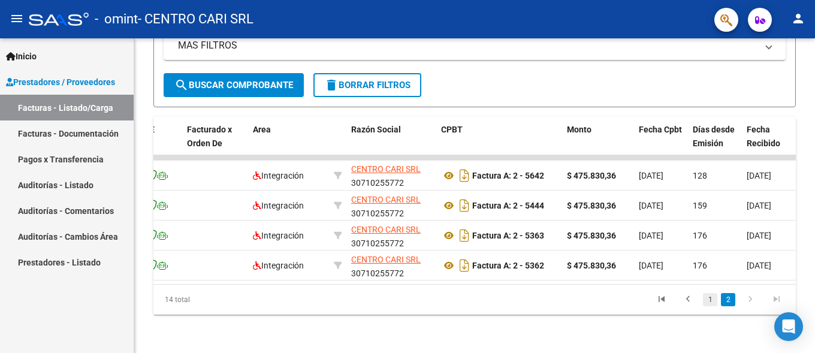
click at [705, 305] on link "1" at bounding box center [710, 299] width 14 height 13
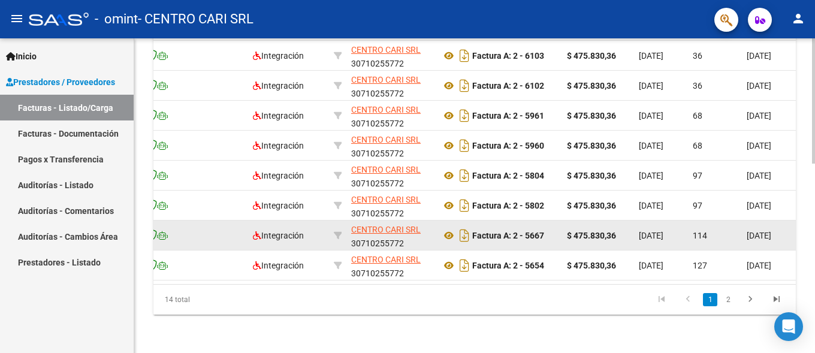
drag, startPoint x: 512, startPoint y: 225, endPoint x: 672, endPoint y: 259, distance: 163.6
click at [557, 245] on div "Factura A: 2 - 5667" at bounding box center [499, 235] width 116 height 19
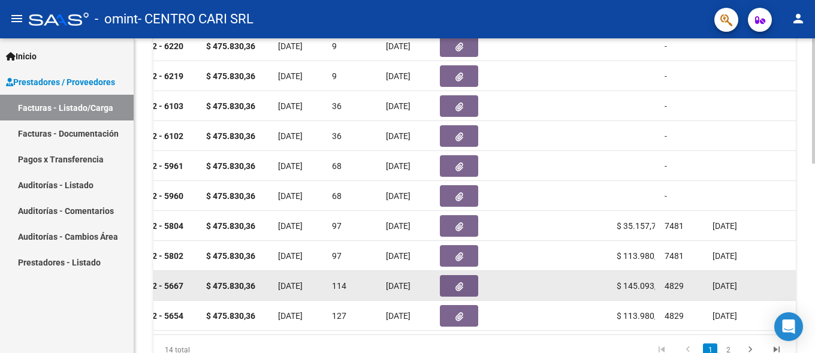
scroll to position [477, 0]
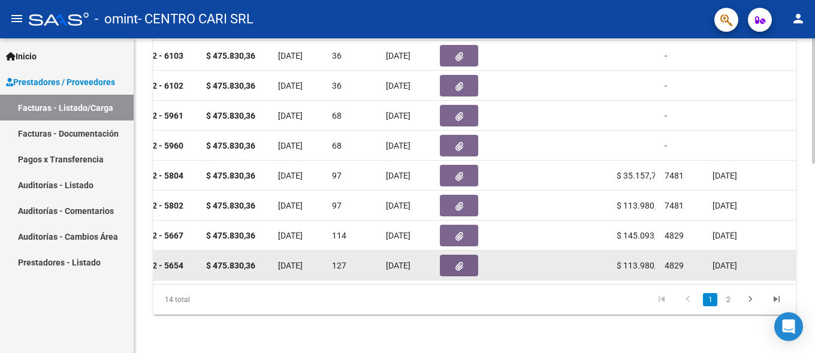
drag, startPoint x: 618, startPoint y: 255, endPoint x: 655, endPoint y: 260, distance: 36.9
click at [655, 260] on div "$ 113.980,62" at bounding box center [636, 266] width 38 height 14
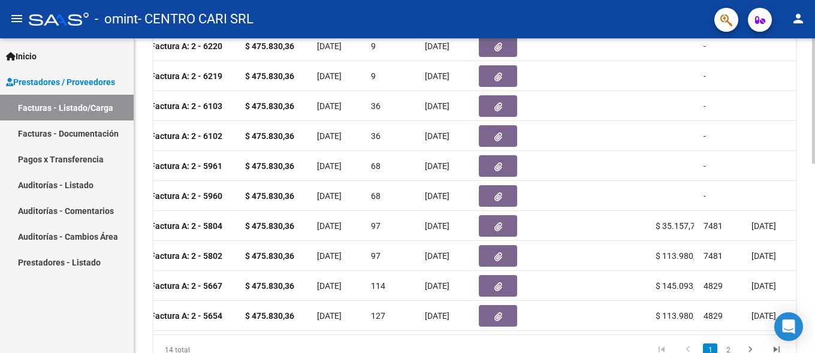
scroll to position [0, 463]
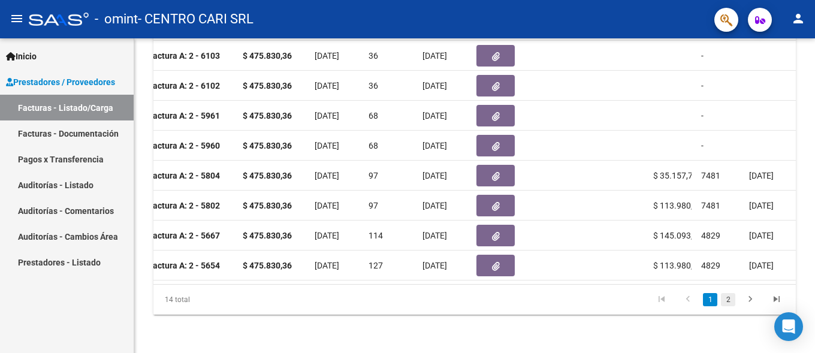
click at [728, 306] on link "2" at bounding box center [728, 299] width 14 height 13
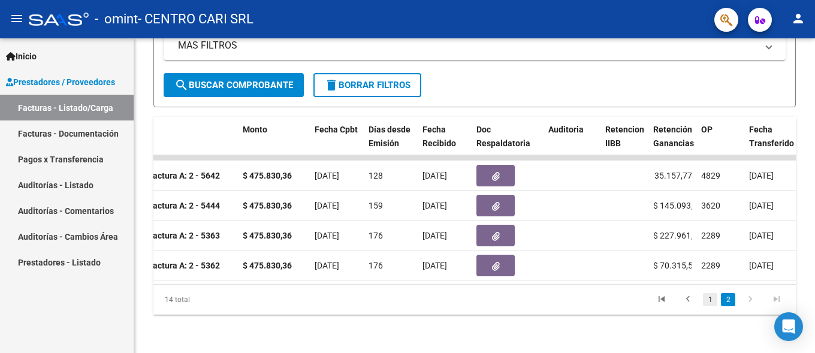
click at [710, 300] on link "1" at bounding box center [710, 299] width 14 height 13
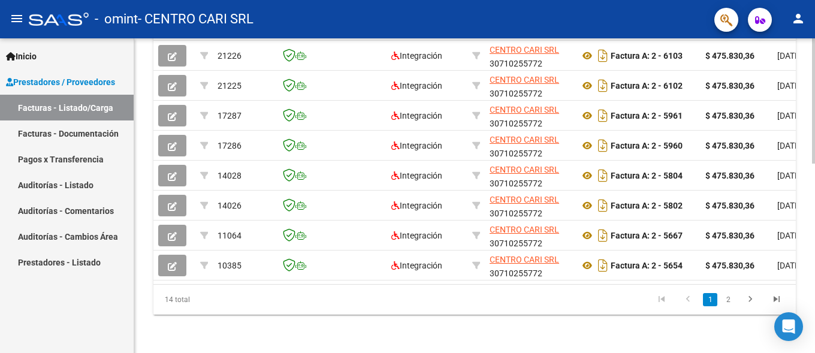
scroll to position [0, 180]
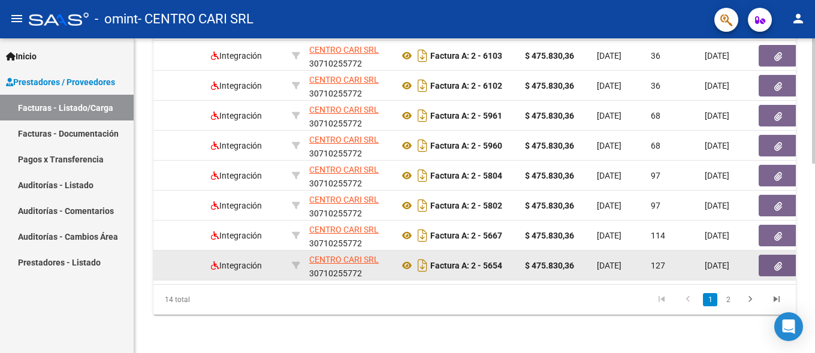
click at [774, 255] on button "button" at bounding box center [778, 266] width 38 height 22
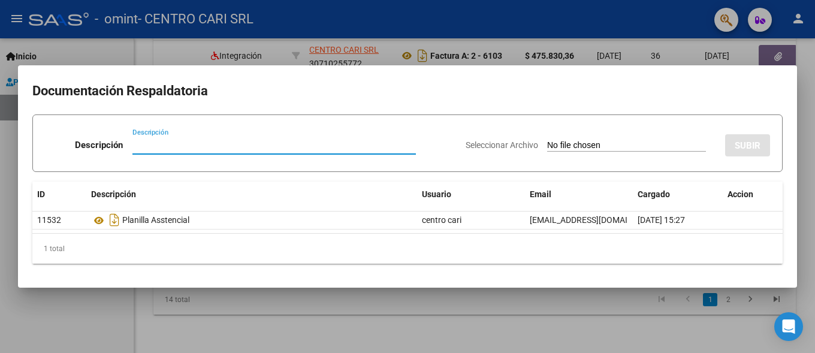
click at [304, 144] on input "Descripción" at bounding box center [273, 145] width 283 height 11
type input "Recibo"
click at [582, 142] on input "Seleccionar Archivo" at bounding box center [626, 145] width 159 height 11
type input "C:\fakepath\REC_0001_0000009572.PDF"
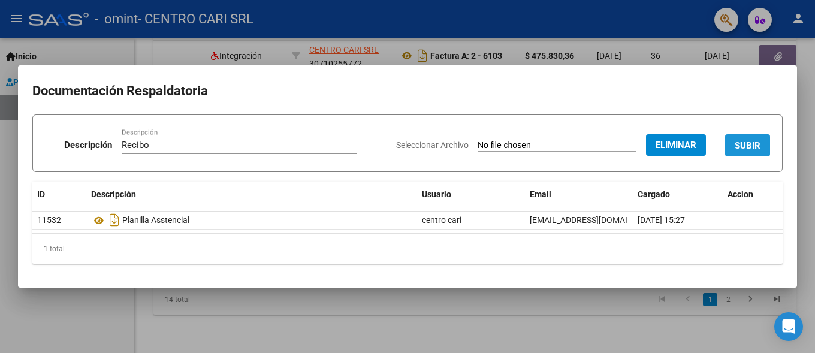
click at [739, 142] on span "SUBIR" at bounding box center [748, 145] width 26 height 11
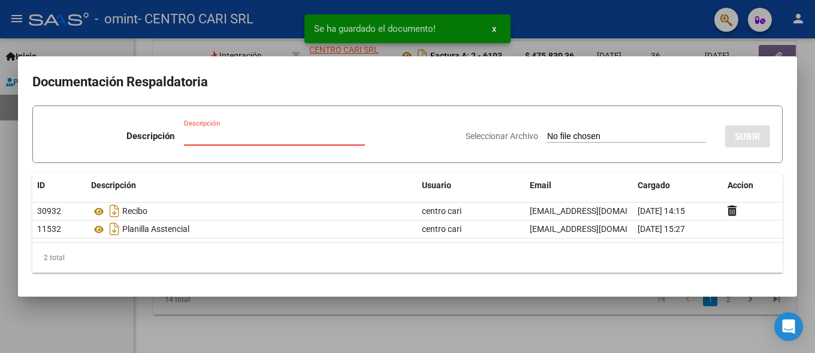
click at [229, 135] on input "Descripción" at bounding box center [274, 136] width 181 height 11
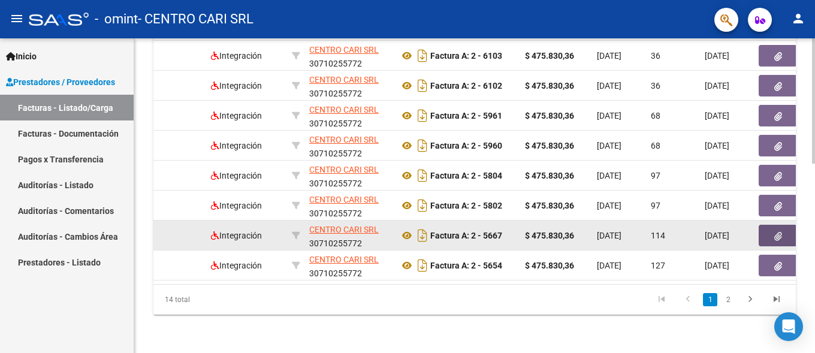
click at [780, 232] on icon "button" at bounding box center [778, 236] width 8 height 9
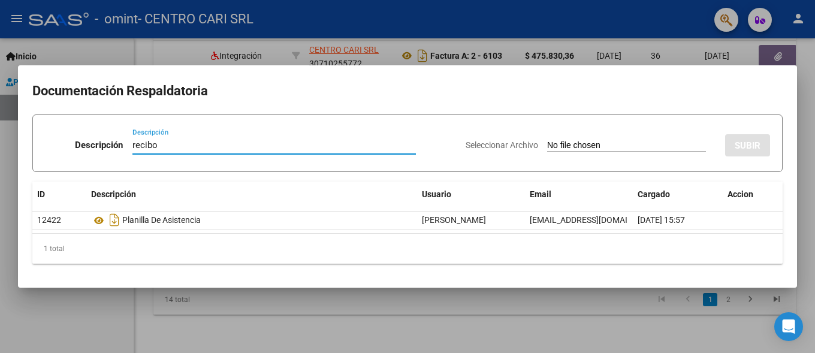
type input "recibo"
click at [587, 148] on input "Seleccionar Archivo" at bounding box center [626, 145] width 159 height 11
type input "C:\fakepath\REC_0001_0000009572.PDF"
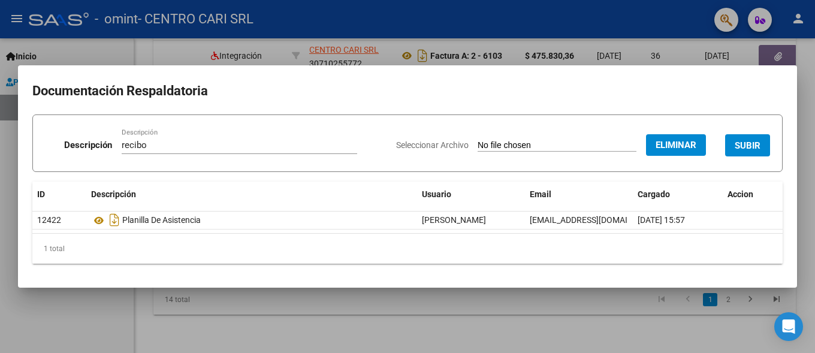
click at [752, 140] on span "SUBIR" at bounding box center [748, 145] width 26 height 11
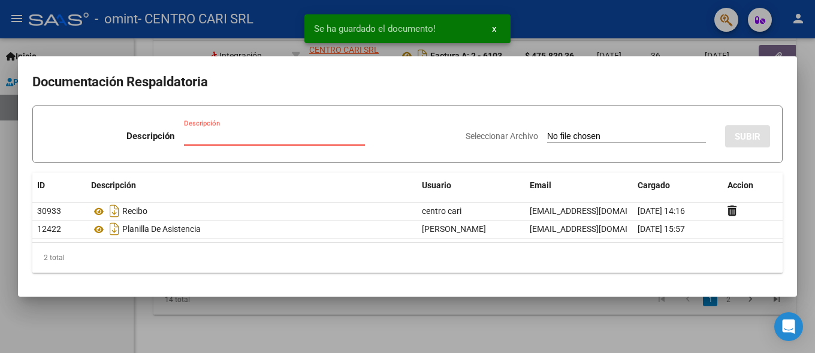
click at [237, 138] on input "Descripción" at bounding box center [274, 136] width 181 height 11
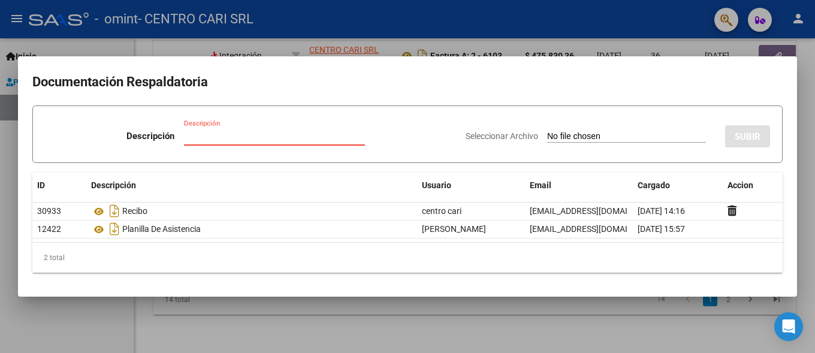
click at [669, 330] on div at bounding box center [407, 176] width 815 height 353
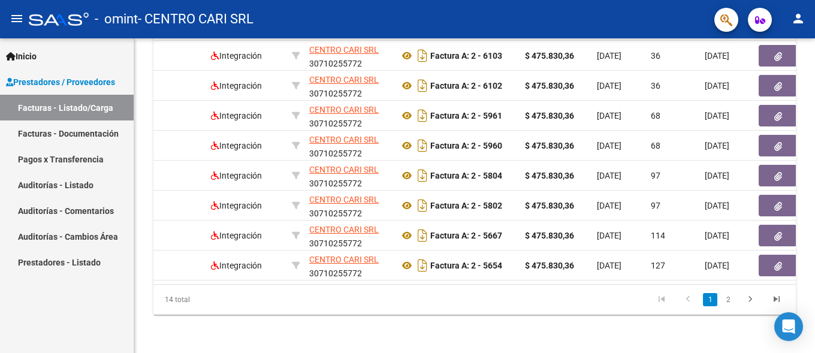
click at [720, 302] on li "2" at bounding box center [728, 299] width 18 height 20
click at [725, 301] on link "2" at bounding box center [728, 299] width 14 height 13
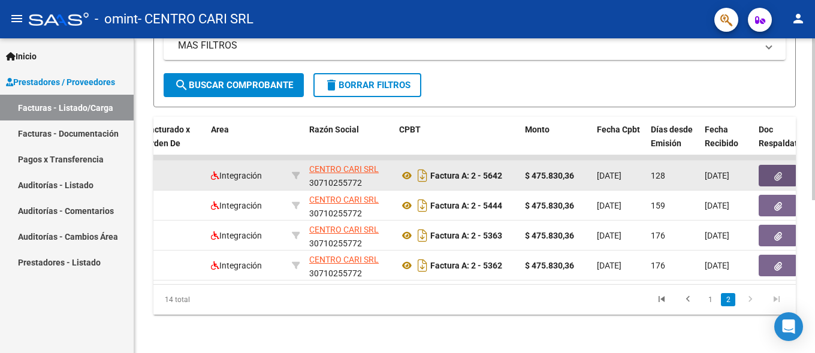
click at [772, 165] on button "button" at bounding box center [778, 176] width 38 height 22
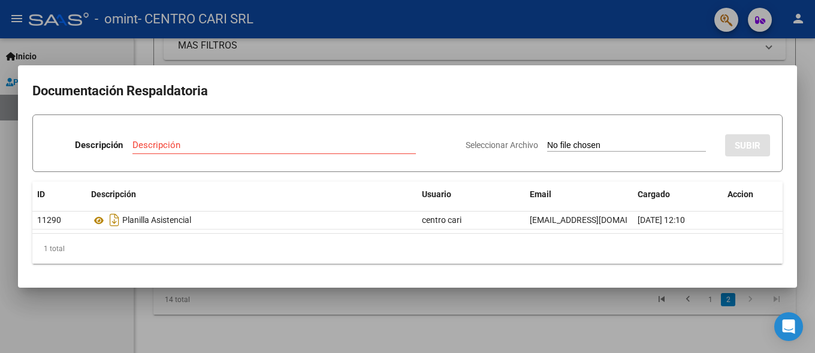
click at [560, 312] on div at bounding box center [407, 176] width 815 height 353
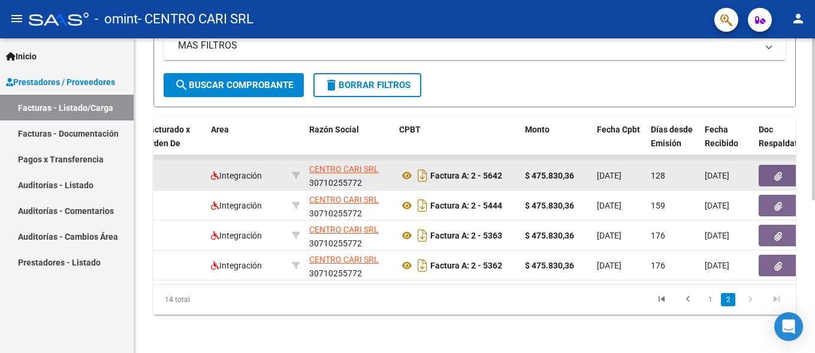
click at [772, 165] on button "button" at bounding box center [778, 176] width 38 height 22
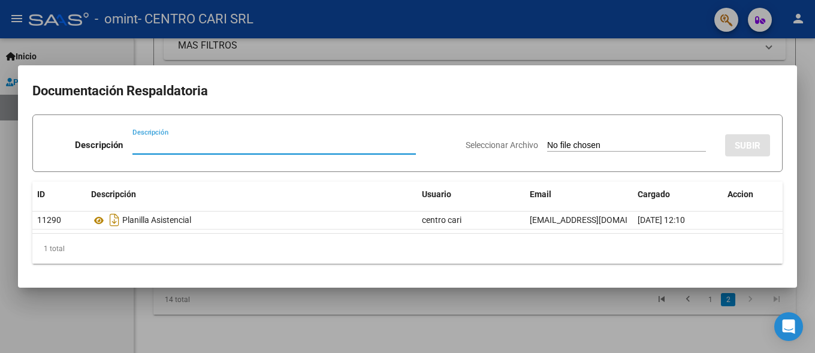
click at [570, 146] on input "Seleccionar Archivo" at bounding box center [626, 145] width 159 height 11
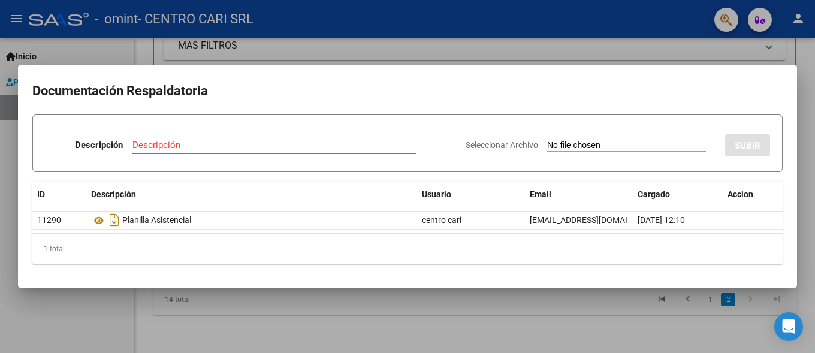
type input "C:\fakepath\REC_0001_0000009572.PDF"
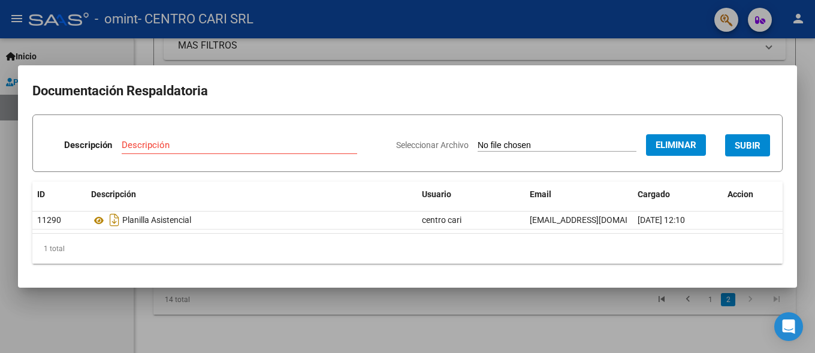
click at [737, 146] on span "SUBIR" at bounding box center [748, 145] width 26 height 11
click at [184, 133] on div "Descripción Descripción El campo es requerido." at bounding box center [216, 147] width 342 height 36
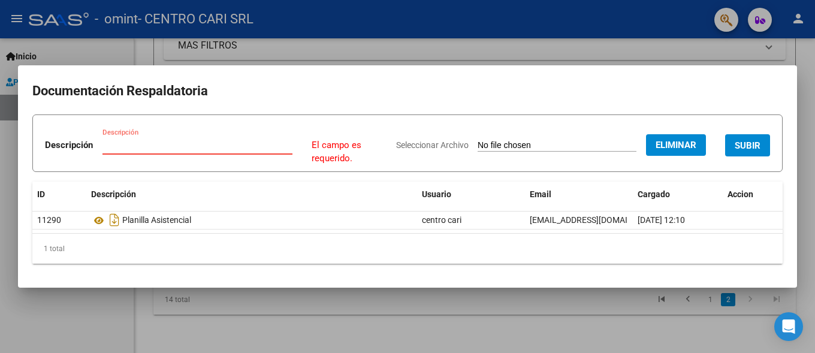
click at [179, 149] on input "Descripción" at bounding box center [197, 145] width 190 height 11
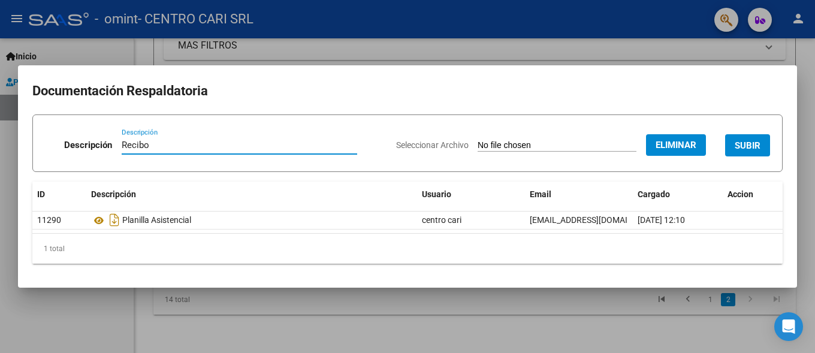
type input "Recibo"
click at [763, 141] on button "SUBIR" at bounding box center [747, 145] width 45 height 22
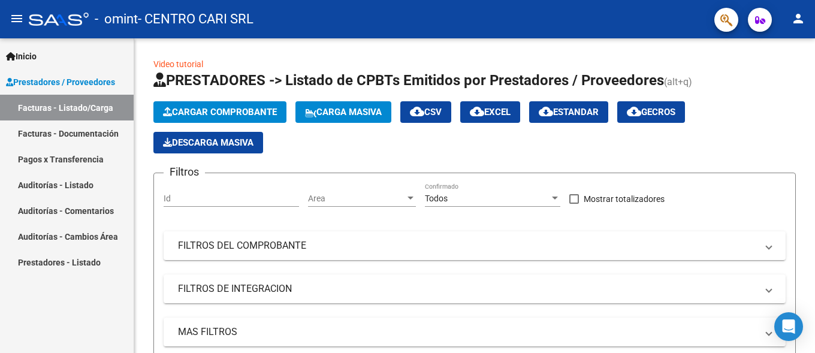
scroll to position [297, 0]
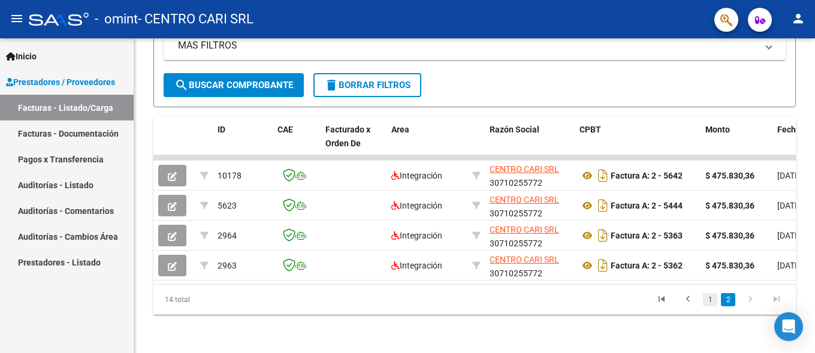
click at [708, 303] on link "1" at bounding box center [710, 299] width 14 height 13
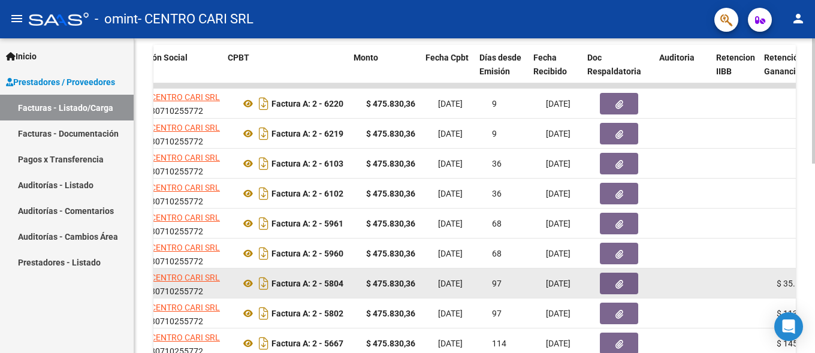
scroll to position [0, 390]
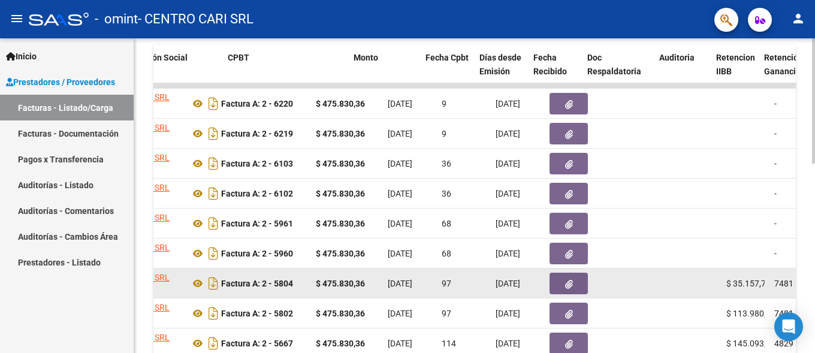
drag, startPoint x: 643, startPoint y: 283, endPoint x: 808, endPoint y: 288, distance: 165.5
click at [306, 288] on div "Factura A: 2 - 5804" at bounding box center [248, 283] width 116 height 19
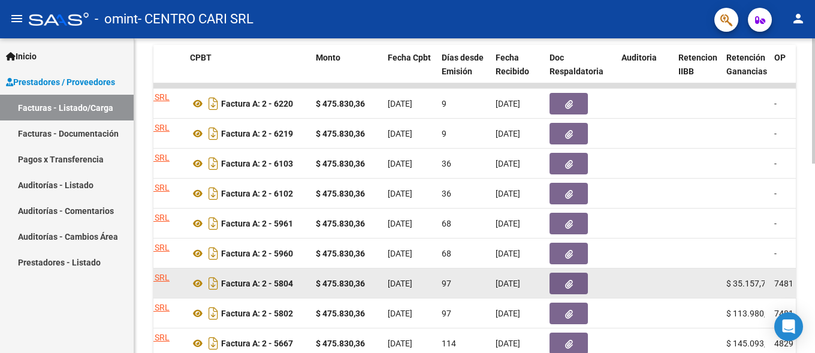
click at [708, 283] on datatable-body-cell at bounding box center [698, 282] width 48 height 29
drag, startPoint x: 725, startPoint y: 280, endPoint x: 762, endPoint y: 307, distance: 45.6
click at [762, 298] on datatable-body-cell "$ 35.157,77" at bounding box center [746, 282] width 48 height 29
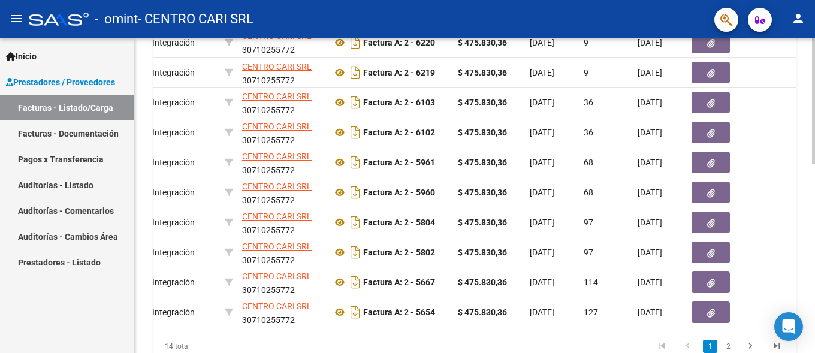
scroll to position [0, 238]
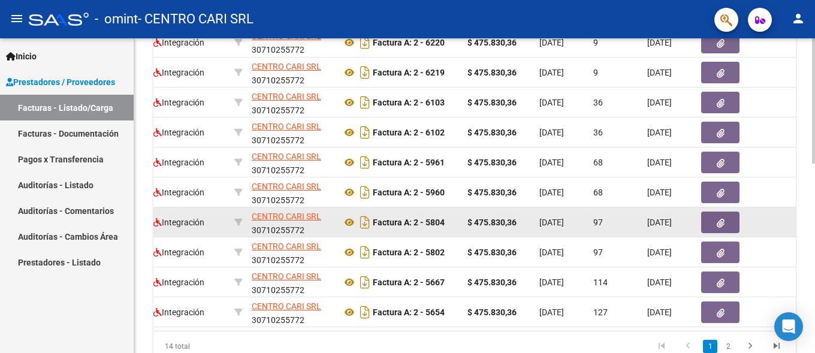
drag, startPoint x: 430, startPoint y: 218, endPoint x: 520, endPoint y: 253, distance: 96.4
click at [458, 232] on div "Factura A: 2 - 5804" at bounding box center [400, 222] width 116 height 19
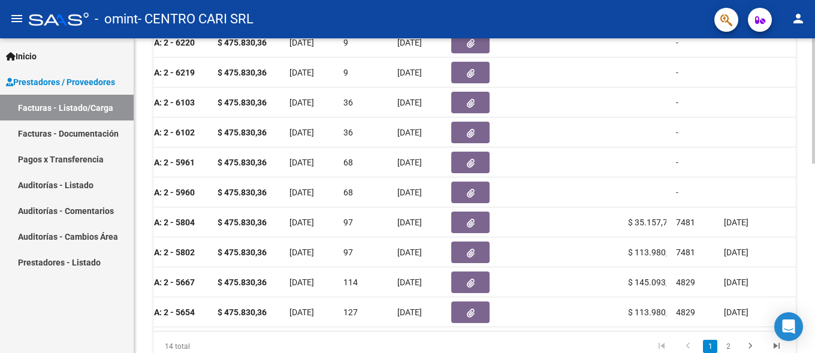
scroll to position [0, 481]
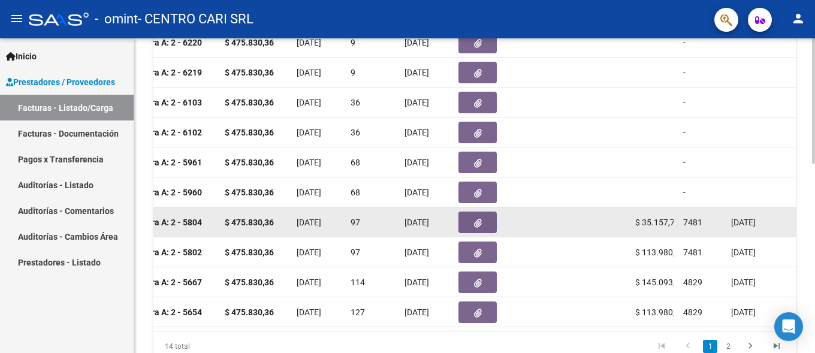
click at [638, 225] on span "$ 35.157,77" at bounding box center [657, 223] width 44 height 10
drag, startPoint x: 638, startPoint y: 225, endPoint x: 688, endPoint y: 253, distance: 57.5
click at [674, 230] on div "$ 35.157,77" at bounding box center [654, 223] width 38 height 14
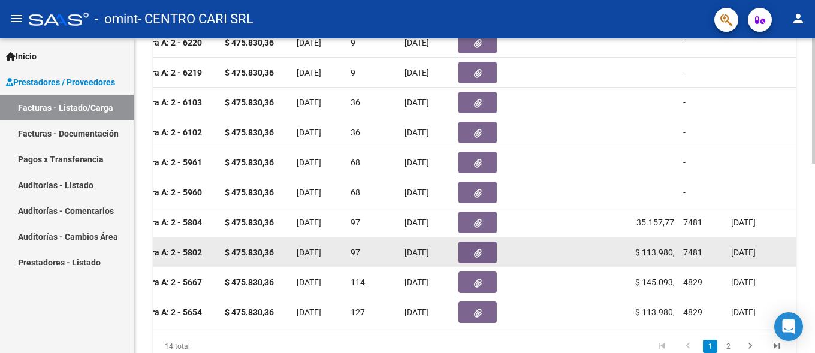
click at [648, 250] on span "$ 113.980,62" at bounding box center [659, 253] width 49 height 10
drag, startPoint x: 656, startPoint y: 252, endPoint x: 690, endPoint y: 255, distance: 34.2
click at [674, 255] on div "$ 113.980,62" at bounding box center [654, 253] width 38 height 14
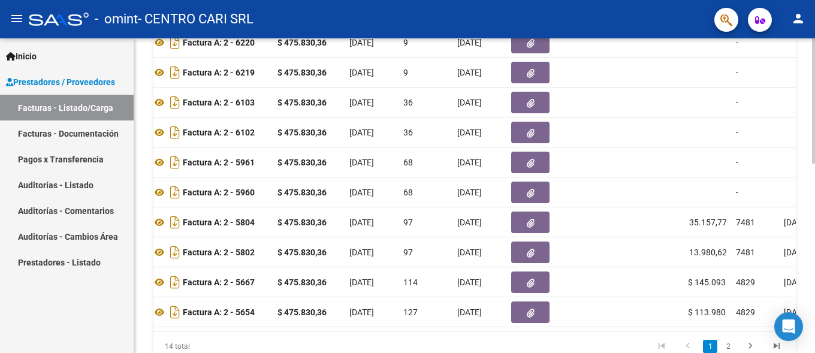
scroll to position [0, 425]
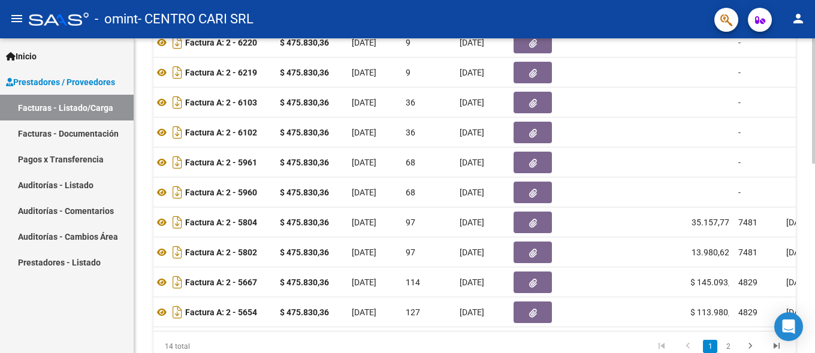
drag, startPoint x: 375, startPoint y: 342, endPoint x: 361, endPoint y: 339, distance: 14.7
click at [361, 339] on datatable-footer "14 total 1 2" at bounding box center [474, 346] width 642 height 31
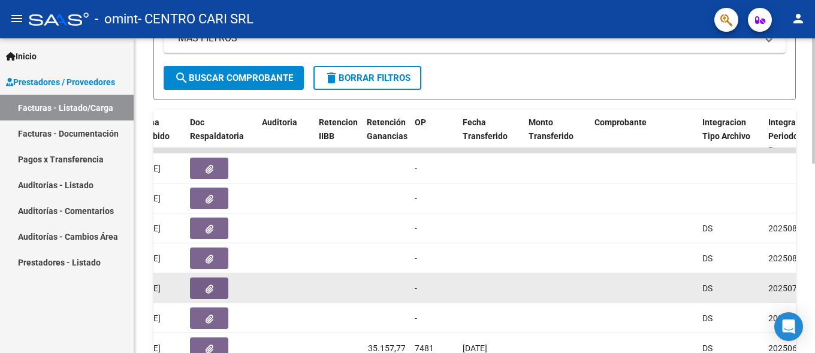
scroll to position [416, 0]
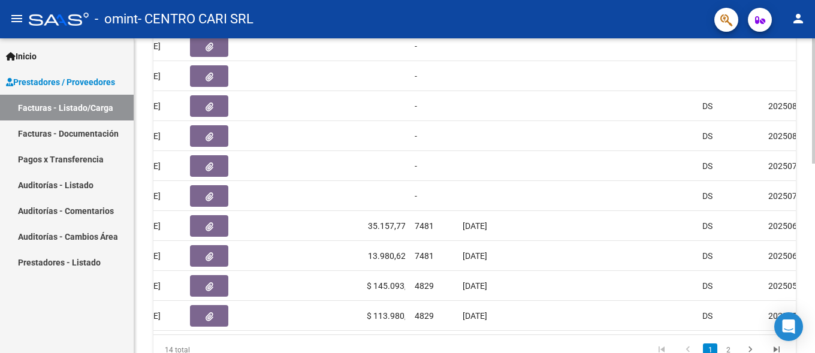
drag, startPoint x: 422, startPoint y: 346, endPoint x: 379, endPoint y: 343, distance: 42.6
click at [379, 343] on datatable-footer "14 total 1 2" at bounding box center [474, 349] width 642 height 31
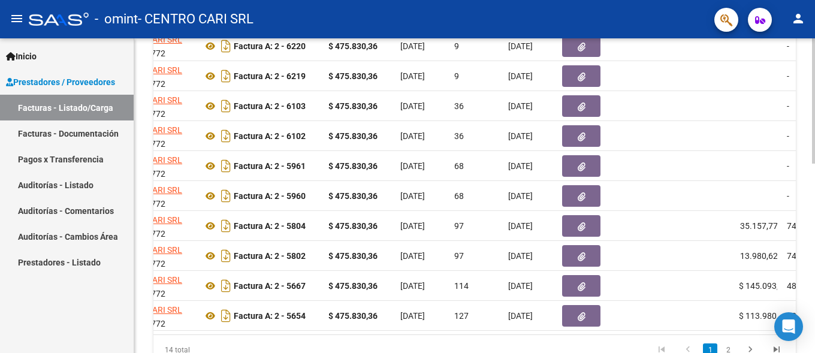
scroll to position [0, 372]
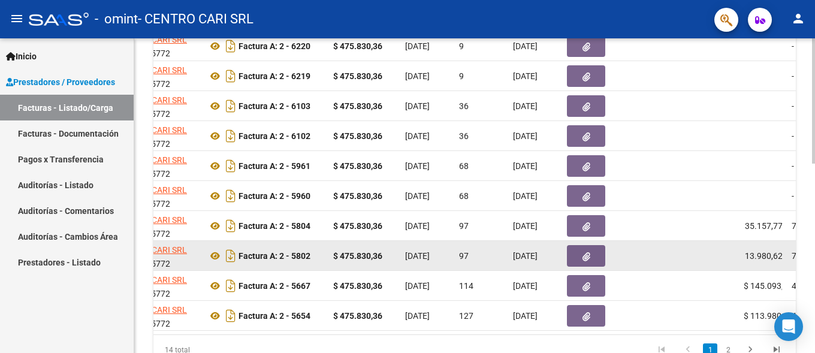
drag, startPoint x: 293, startPoint y: 255, endPoint x: 784, endPoint y: 257, distance: 490.8
click at [324, 257] on div "Factura A: 2 - 5802" at bounding box center [265, 255] width 116 height 19
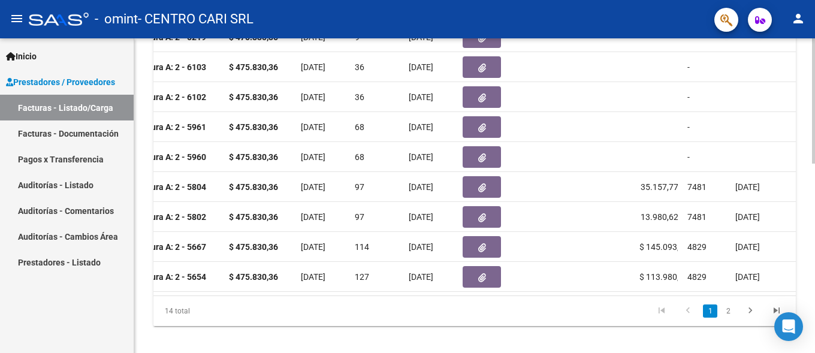
scroll to position [470, 0]
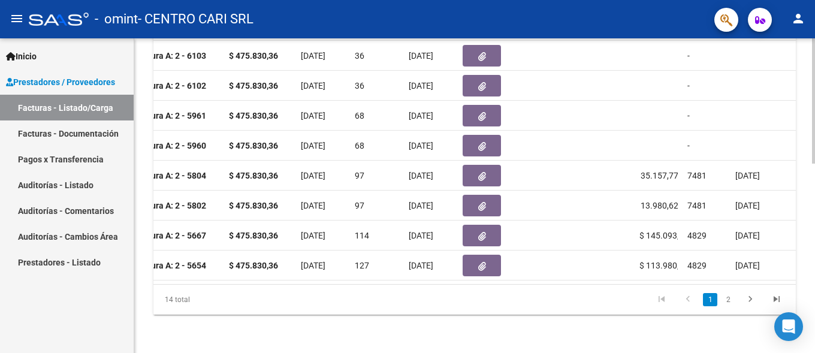
click at [731, 306] on link "2" at bounding box center [728, 299] width 14 height 13
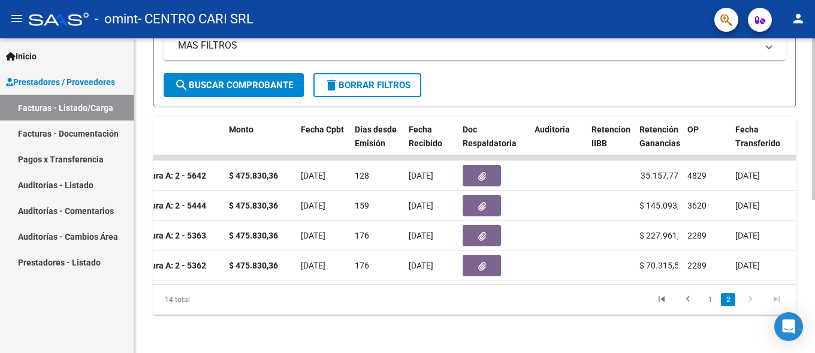
scroll to position [0, 476]
click at [711, 306] on link "1" at bounding box center [710, 299] width 14 height 13
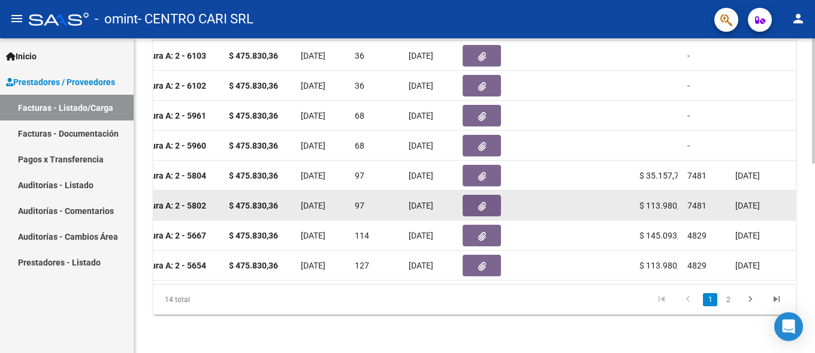
scroll to position [477, 0]
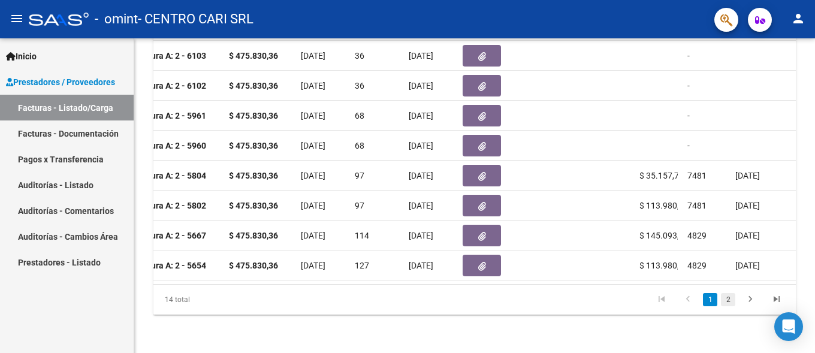
click at [729, 303] on link "2" at bounding box center [728, 299] width 14 height 13
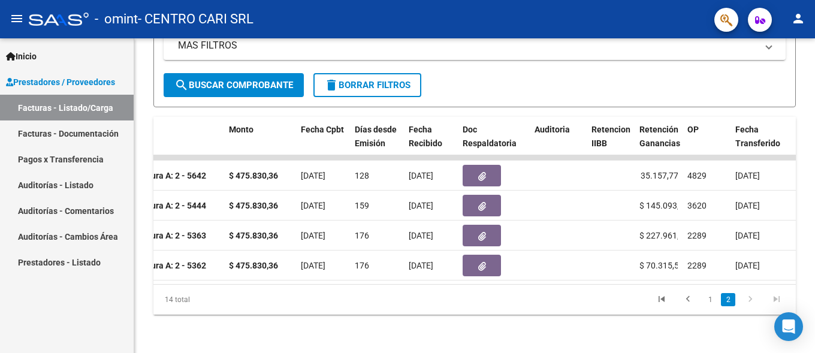
click at [711, 300] on link "1" at bounding box center [710, 299] width 14 height 13
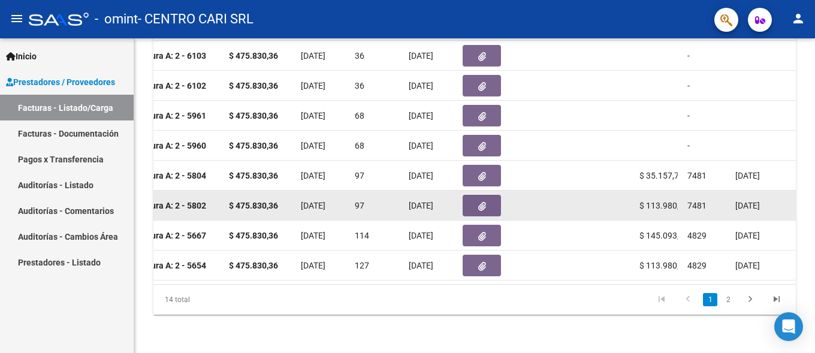
drag, startPoint x: 701, startPoint y: 195, endPoint x: 636, endPoint y: 198, distance: 64.8
click at [687, 199] on div "7481" at bounding box center [706, 206] width 38 height 14
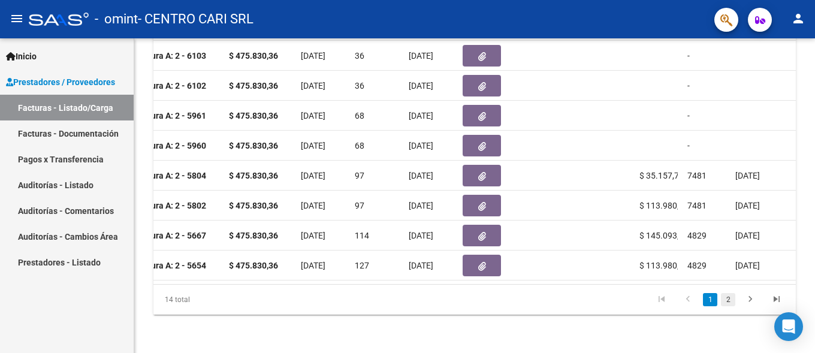
click at [732, 306] on link "2" at bounding box center [728, 299] width 14 height 13
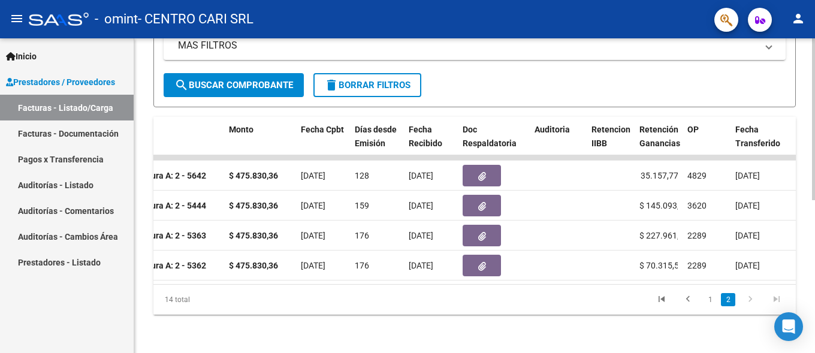
click at [702, 296] on li "1" at bounding box center [710, 299] width 18 height 20
click at [703, 298] on link "1" at bounding box center [710, 299] width 14 height 13
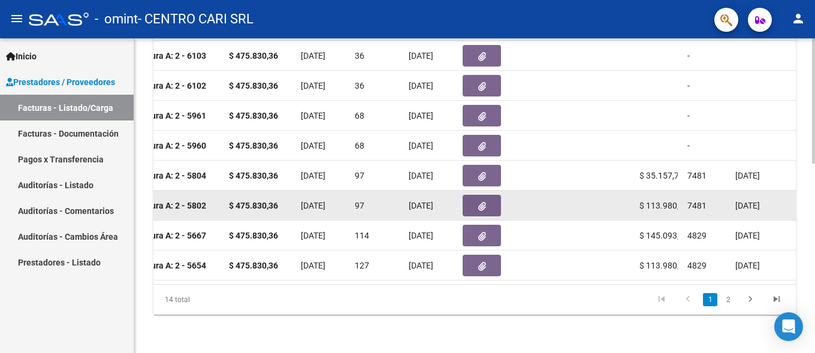
scroll to position [0, 10]
drag, startPoint x: 653, startPoint y: 200, endPoint x: 702, endPoint y: 201, distance: 48.6
click at [678, 201] on div "$ 113.980,62" at bounding box center [658, 206] width 38 height 14
click at [647, 201] on span "$ 113.980,62" at bounding box center [653, 206] width 49 height 10
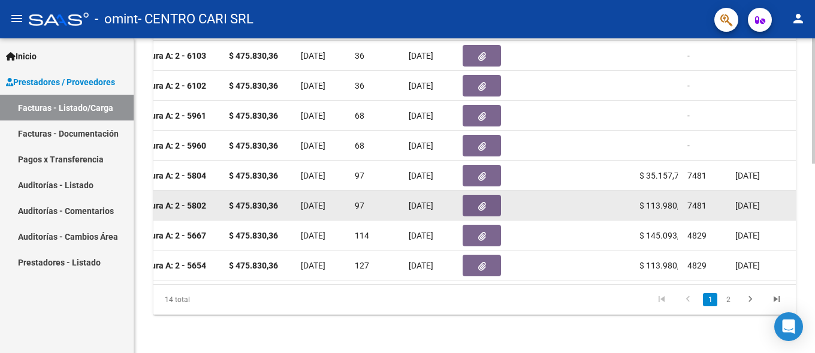
drag, startPoint x: 655, startPoint y: 192, endPoint x: 633, endPoint y: 189, distance: 22.4
click at [639, 199] on div "$ 113.980,62" at bounding box center [658, 206] width 38 height 14
click at [643, 201] on span "$ 113.980,62" at bounding box center [663, 206] width 49 height 10
drag, startPoint x: 642, startPoint y: 197, endPoint x: 684, endPoint y: 199, distance: 41.4
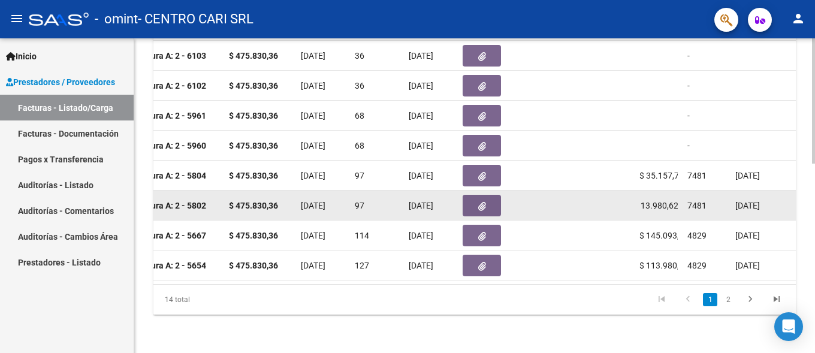
click at [678, 199] on div "$ 113.980,62" at bounding box center [658, 206] width 38 height 14
click at [668, 201] on span "$ 113.980,62" at bounding box center [653, 206] width 49 height 10
drag, startPoint x: 670, startPoint y: 195, endPoint x: 632, endPoint y: 195, distance: 38.4
click at [639, 199] on div "$ 113.980,62" at bounding box center [658, 206] width 38 height 14
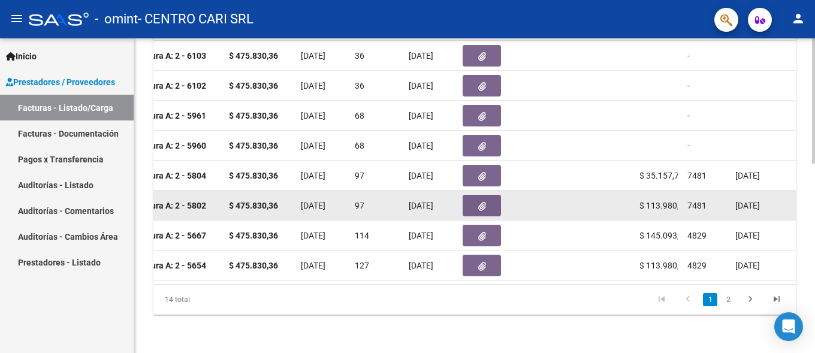
click at [654, 201] on span "$ 113.980,62" at bounding box center [663, 206] width 49 height 10
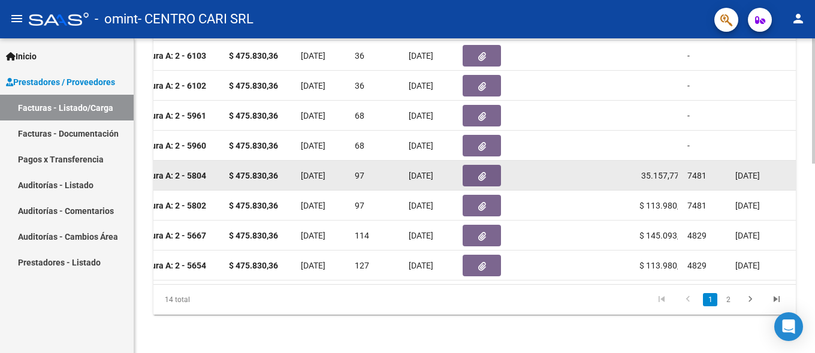
scroll to position [0, 5]
drag, startPoint x: 653, startPoint y: 165, endPoint x: 683, endPoint y: 166, distance: 30.0
click at [678, 169] on div "$ 35.157,77" at bounding box center [658, 176] width 38 height 14
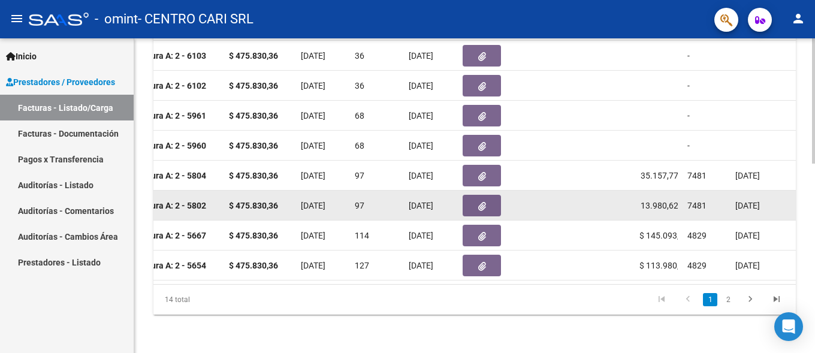
scroll to position [0, 0]
drag, startPoint x: 661, startPoint y: 191, endPoint x: 607, endPoint y: 198, distance: 54.4
click at [639, 199] on div "$ 113.980,62" at bounding box center [658, 206] width 38 height 14
click at [490, 196] on button "button" at bounding box center [482, 206] width 38 height 22
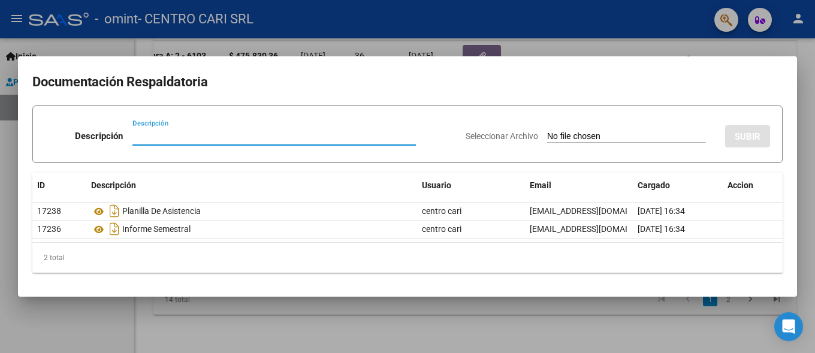
click at [322, 138] on input "Descripción" at bounding box center [273, 136] width 283 height 11
type input "recibo"
click at [558, 134] on input "Seleccionar Archivo" at bounding box center [626, 136] width 159 height 11
type input "C:\fakepath\REC_0001_0000009573.PDF"
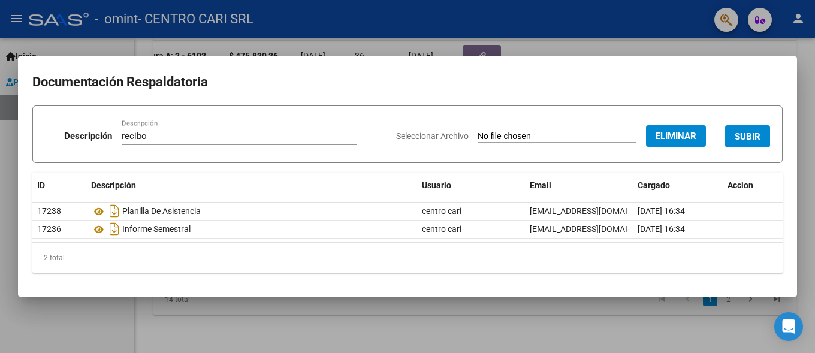
click at [757, 132] on span "SUBIR" at bounding box center [748, 136] width 26 height 11
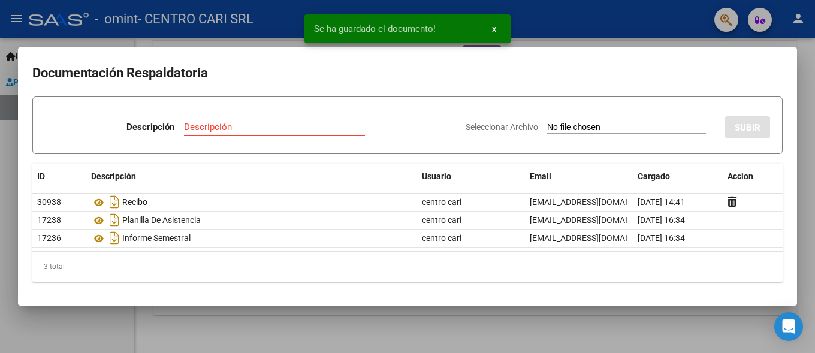
click at [575, 43] on div at bounding box center [407, 176] width 815 height 353
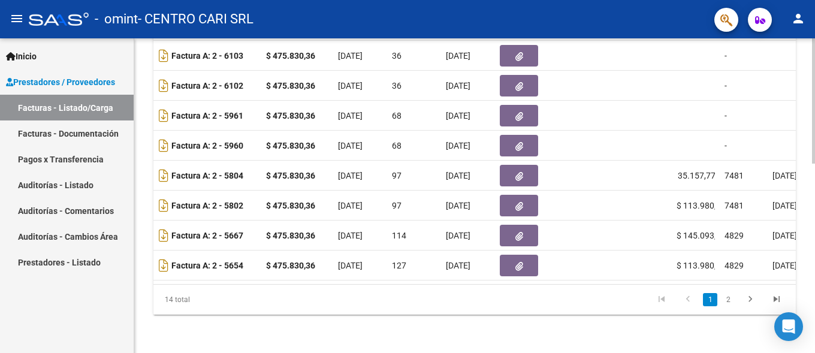
scroll to position [0, 354]
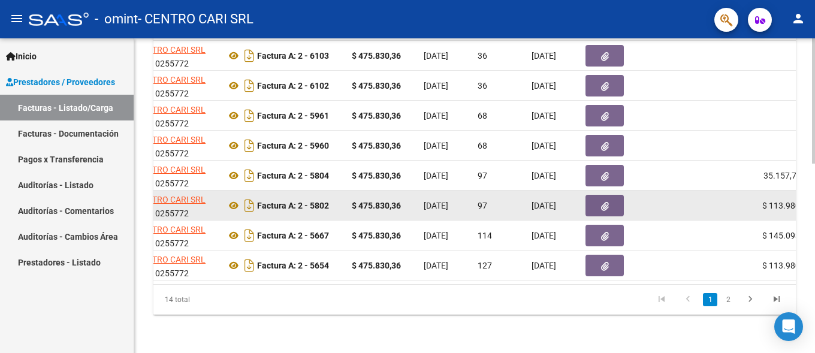
click at [599, 198] on button "button" at bounding box center [604, 206] width 38 height 22
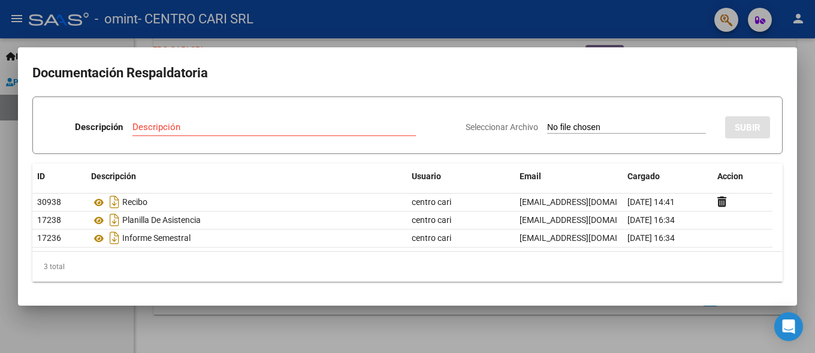
click at [804, 64] on div at bounding box center [407, 176] width 815 height 353
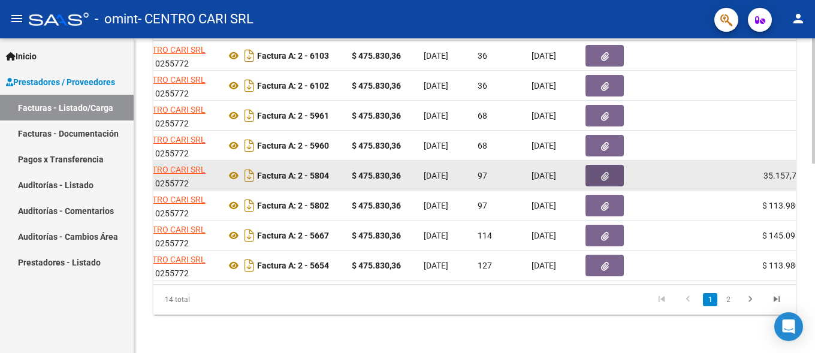
click at [614, 165] on button "button" at bounding box center [604, 176] width 38 height 22
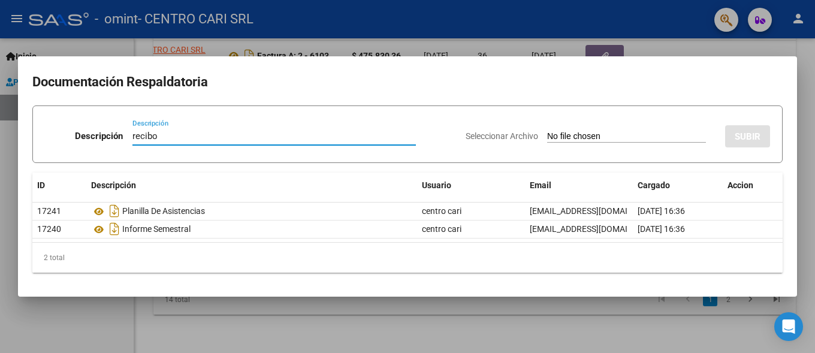
type input "recibo"
click at [558, 137] on input "Seleccionar Archivo" at bounding box center [626, 136] width 159 height 11
type input "C:\fakepath\REC_0001_0000009573.PDF"
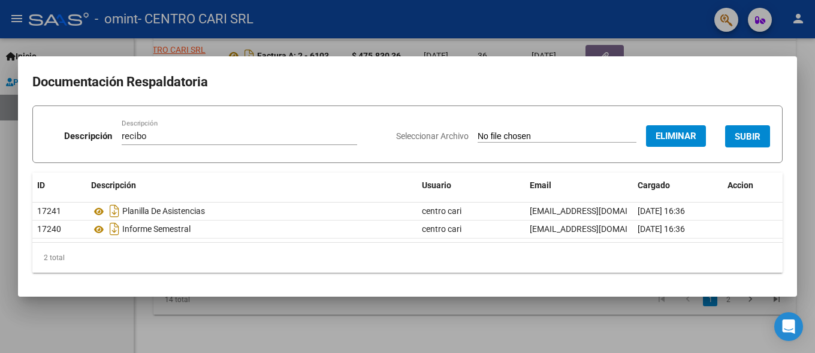
click at [762, 132] on button "SUBIR" at bounding box center [747, 136] width 45 height 22
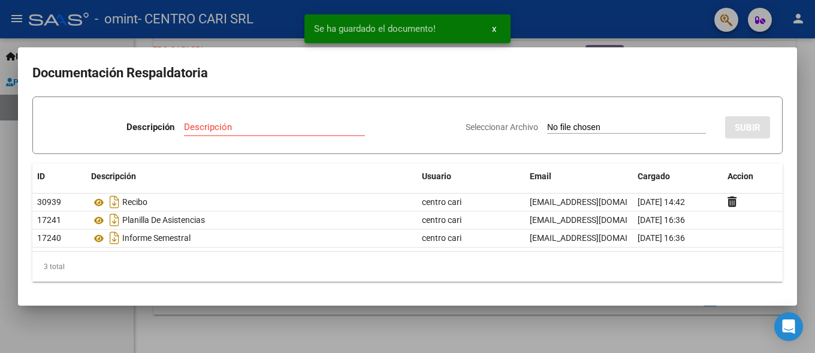
click at [267, 123] on input "Descripción" at bounding box center [274, 127] width 181 height 11
click at [506, 345] on div at bounding box center [407, 176] width 815 height 353
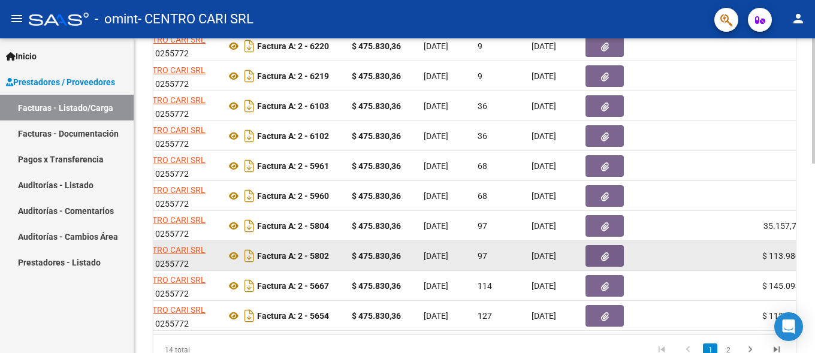
scroll to position [355, 0]
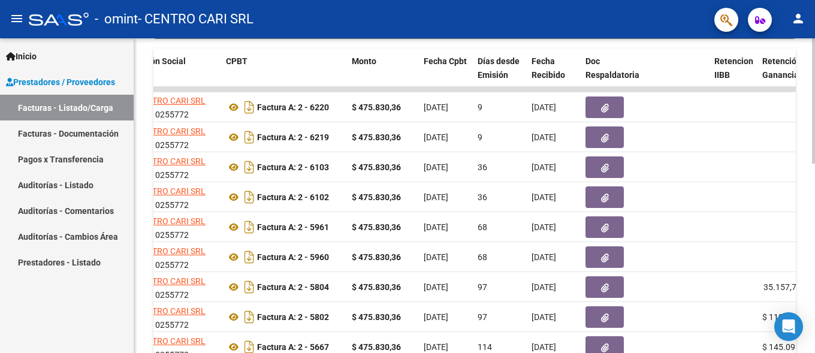
drag, startPoint x: 667, startPoint y: 59, endPoint x: 814, endPoint y: 86, distance: 149.8
click at [744, 81] on div "Retencion IIBB" at bounding box center [733, 69] width 38 height 28
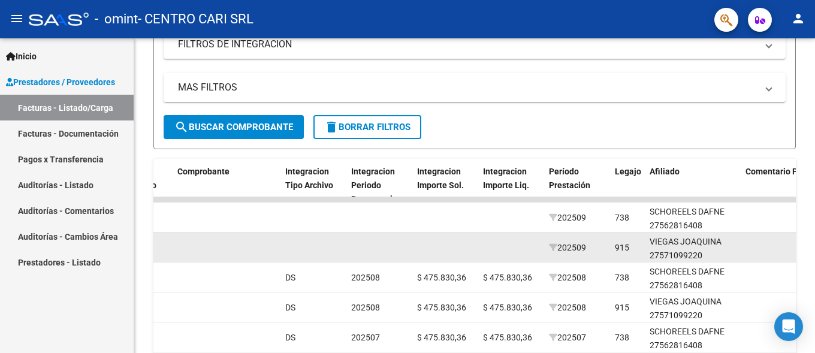
scroll to position [0, 947]
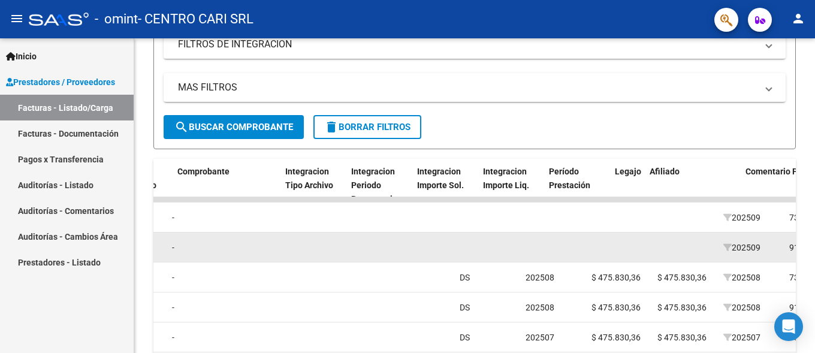
drag, startPoint x: 280, startPoint y: 251, endPoint x: 80, endPoint y: 253, distance: 200.2
click at [723, 253] on div "202509" at bounding box center [751, 248] width 56 height 14
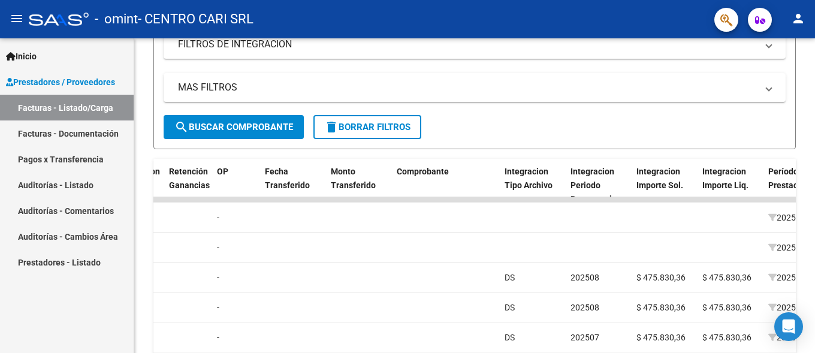
click at [600, 127] on form "Filtros Id Area Area Todos Confirmado Mostrar totalizadores FILTROS DEL COMPROB…" at bounding box center [474, 38] width 642 height 221
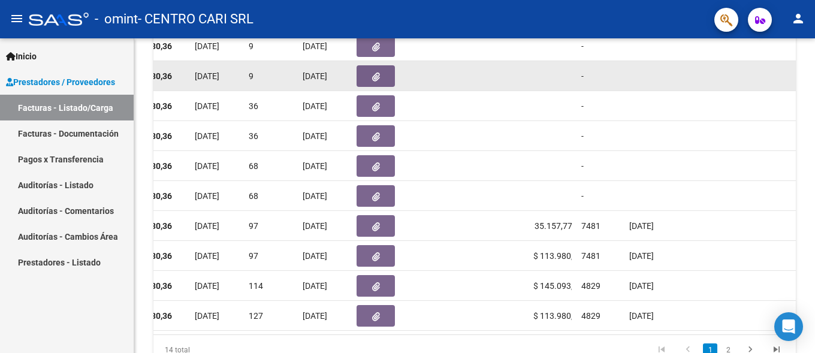
scroll to position [294, 0]
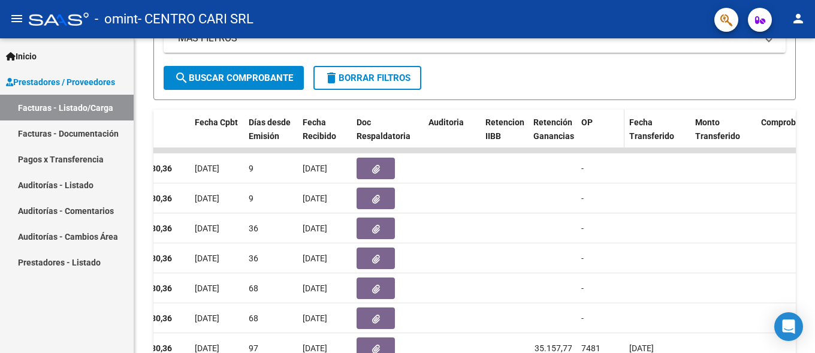
click at [588, 129] on div "OP" at bounding box center [600, 123] width 38 height 14
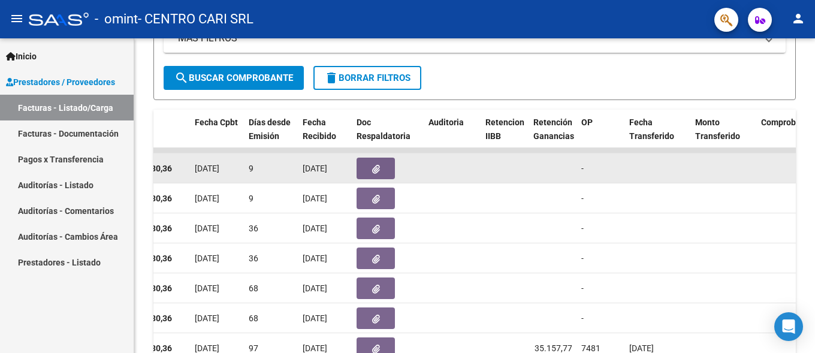
click at [586, 174] on div "-" at bounding box center [600, 169] width 38 height 14
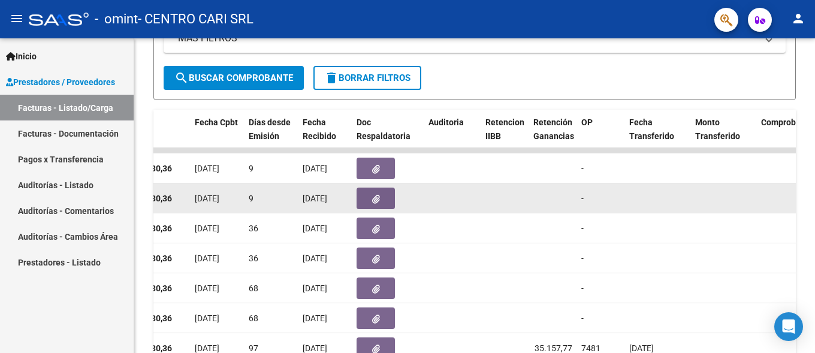
click at [583, 202] on span "-" at bounding box center [582, 199] width 2 height 10
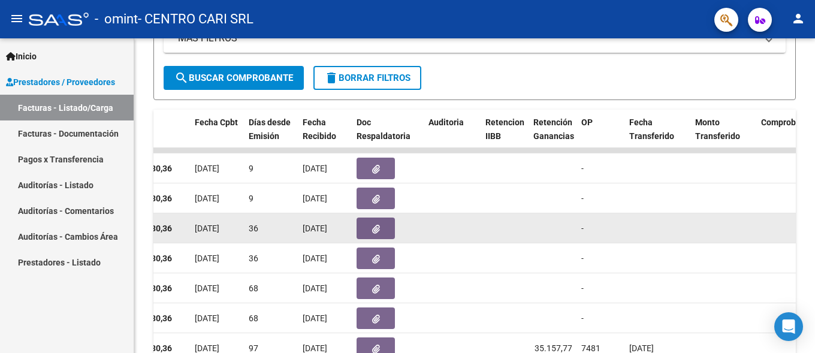
click at [593, 227] on div "-" at bounding box center [600, 229] width 38 height 14
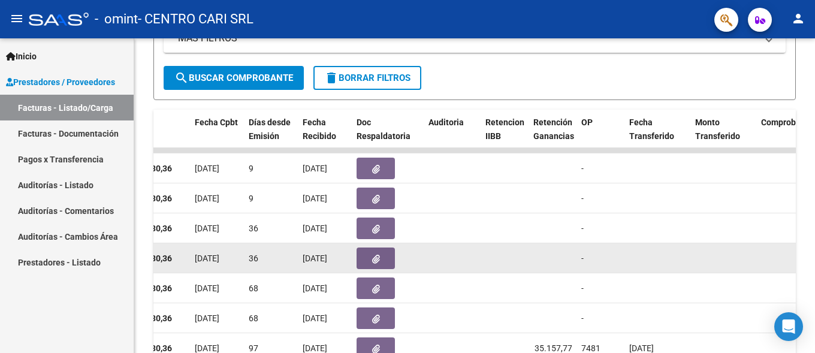
click at [583, 262] on span "-" at bounding box center [582, 258] width 2 height 10
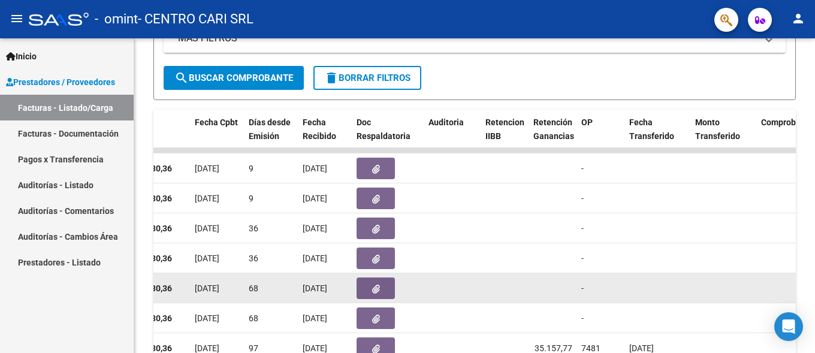
click at [589, 288] on div "-" at bounding box center [600, 289] width 38 height 14
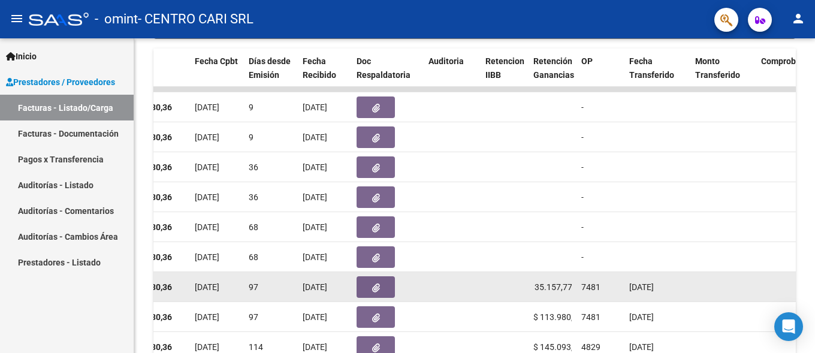
scroll to position [416, 0]
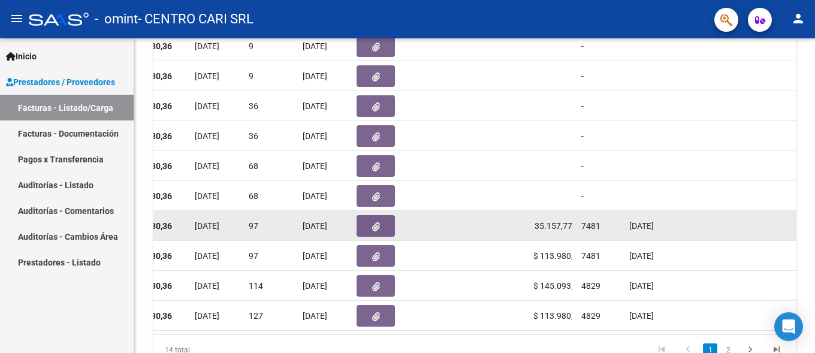
click at [589, 289] on span "4829" at bounding box center [590, 286] width 19 height 10
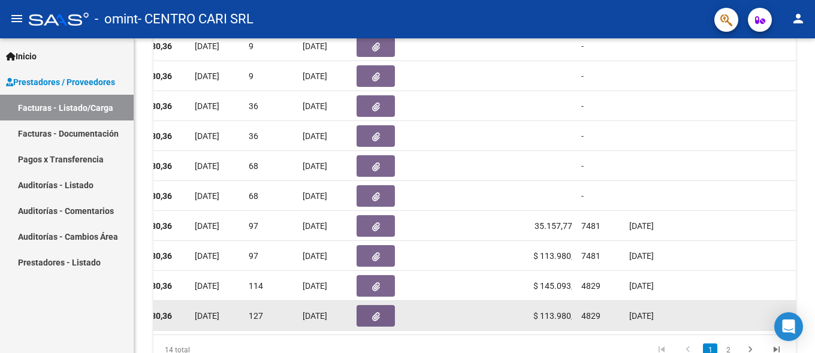
click at [596, 314] on span "4829" at bounding box center [590, 316] width 19 height 10
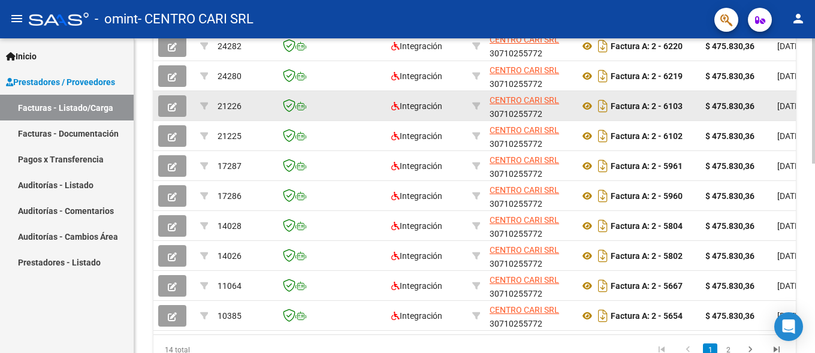
scroll to position [477, 0]
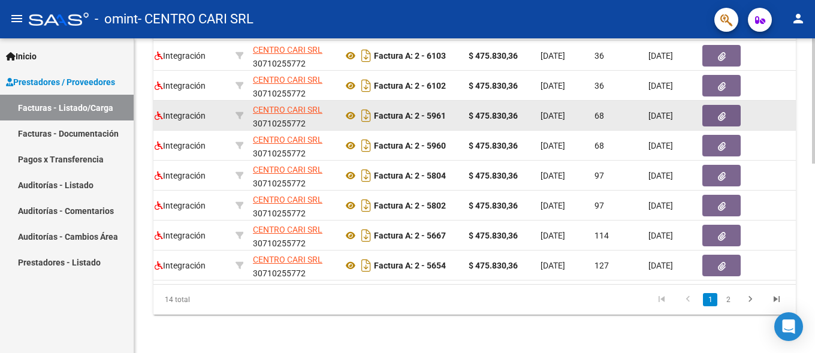
drag, startPoint x: 665, startPoint y: 104, endPoint x: 809, endPoint y: 143, distance: 149.2
click at [459, 125] on div "Factura A: 2 - 5961" at bounding box center [401, 115] width 116 height 19
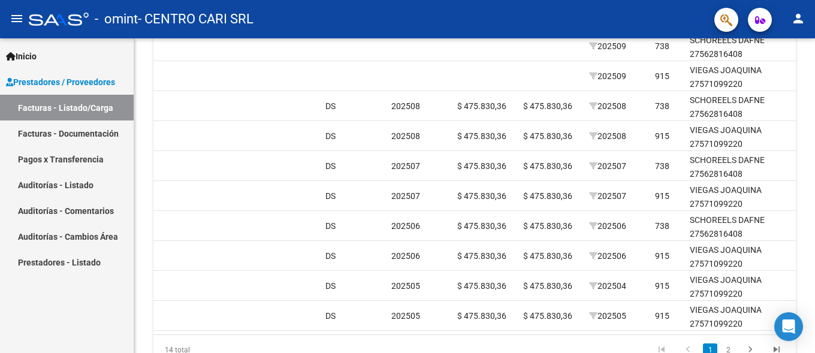
scroll to position [0, 0]
